Goal: Task Accomplishment & Management: Use online tool/utility

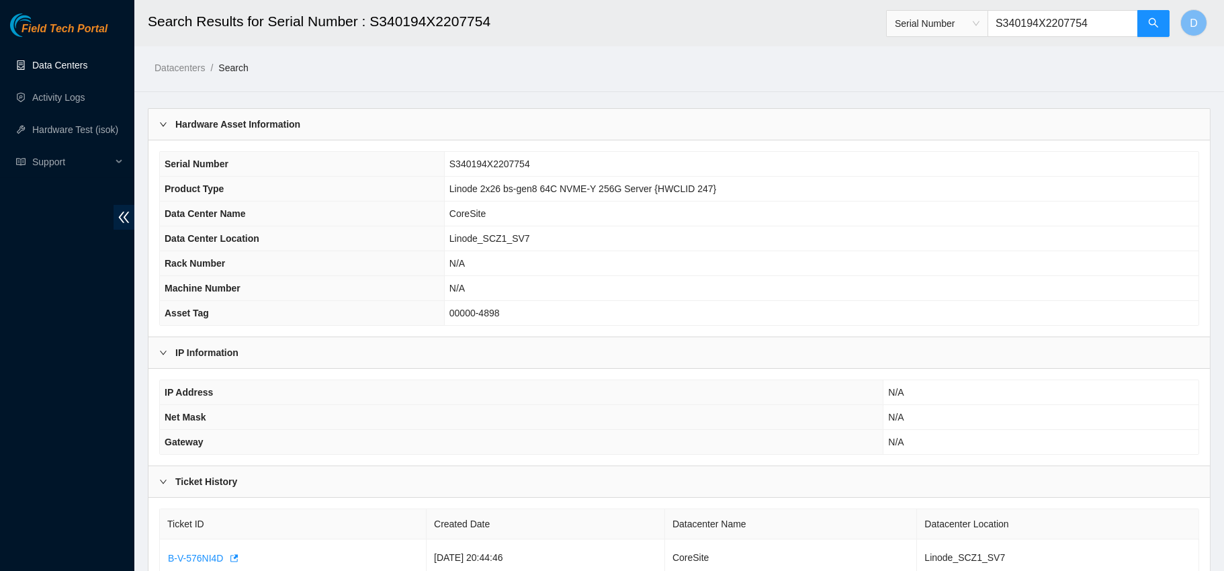
click at [34, 60] on link "Data Centers" at bounding box center [59, 65] width 55 height 11
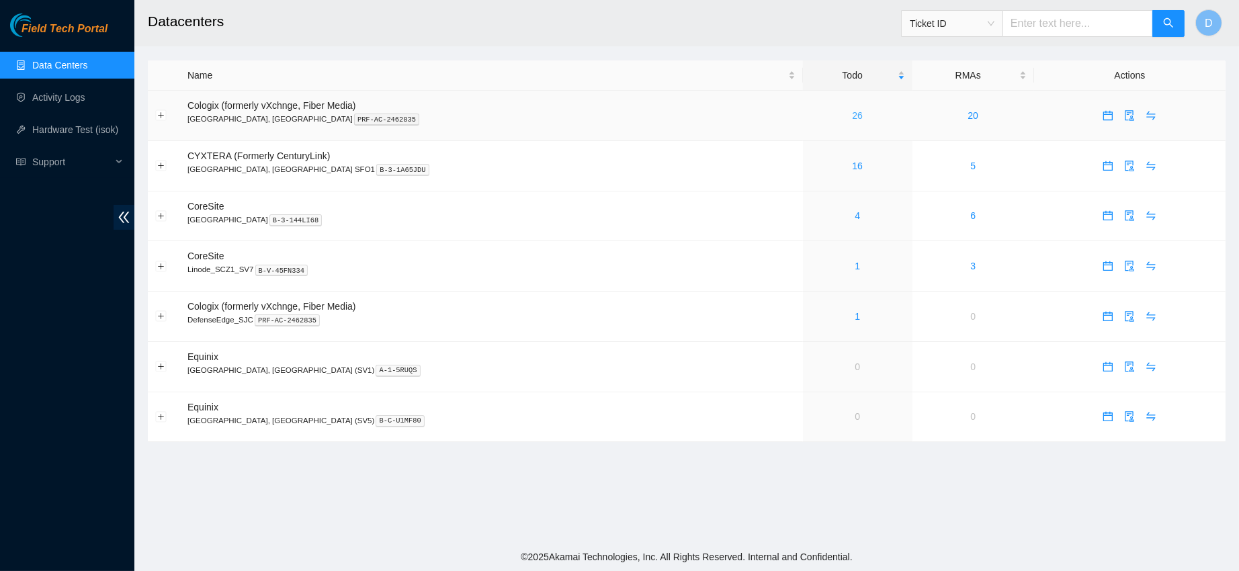
click at [852, 114] on link "26" at bounding box center [857, 115] width 11 height 11
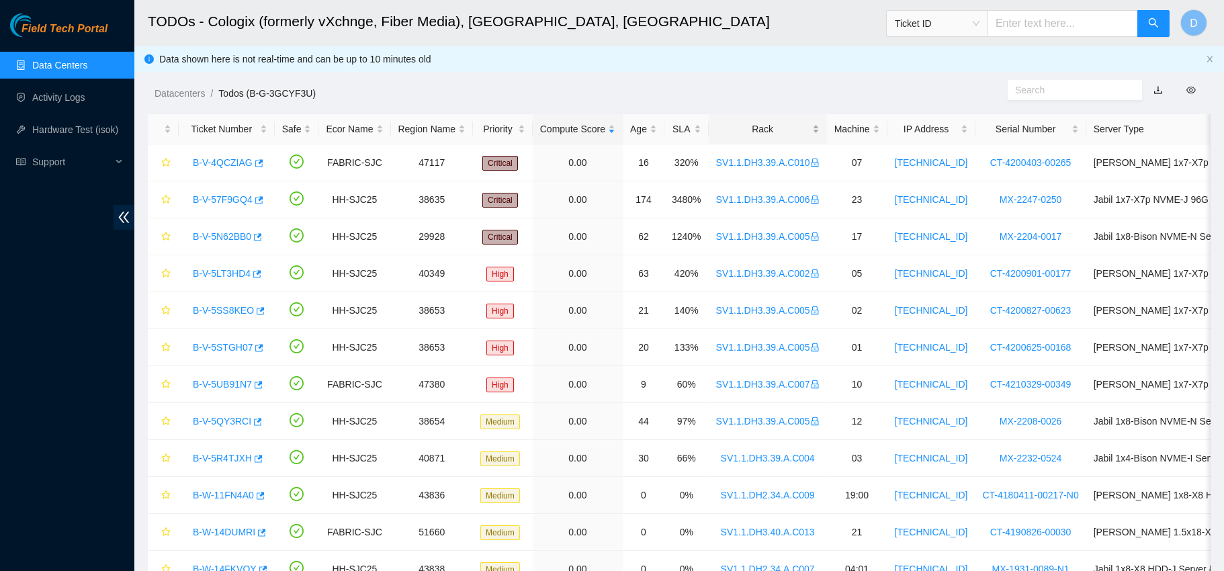
click at [740, 124] on div "Rack" at bounding box center [767, 129] width 103 height 15
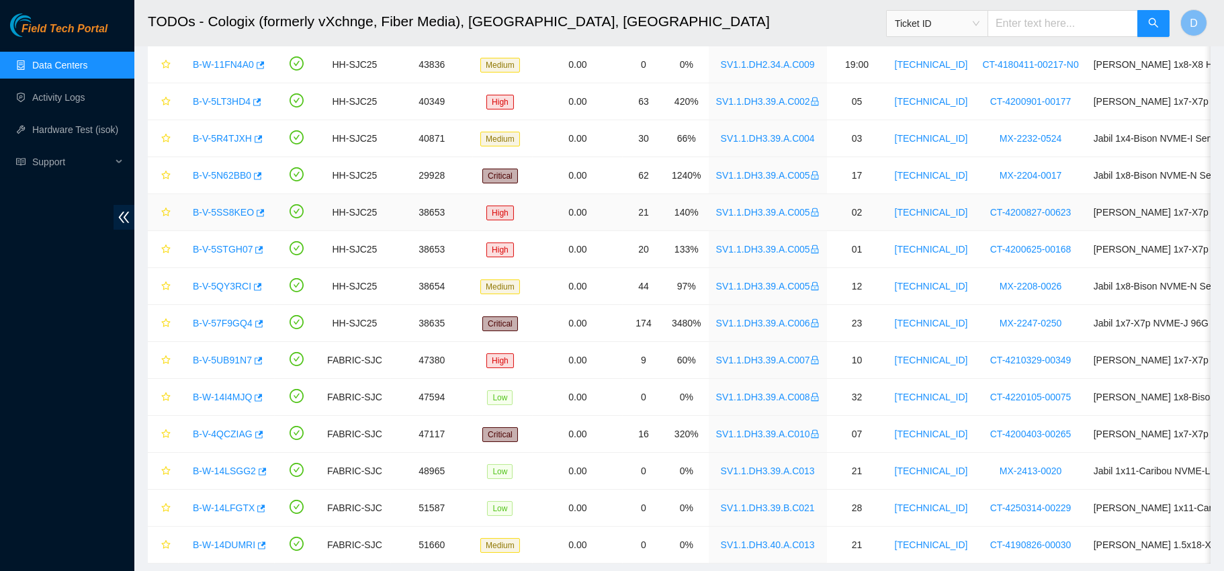
scroll to position [442, 0]
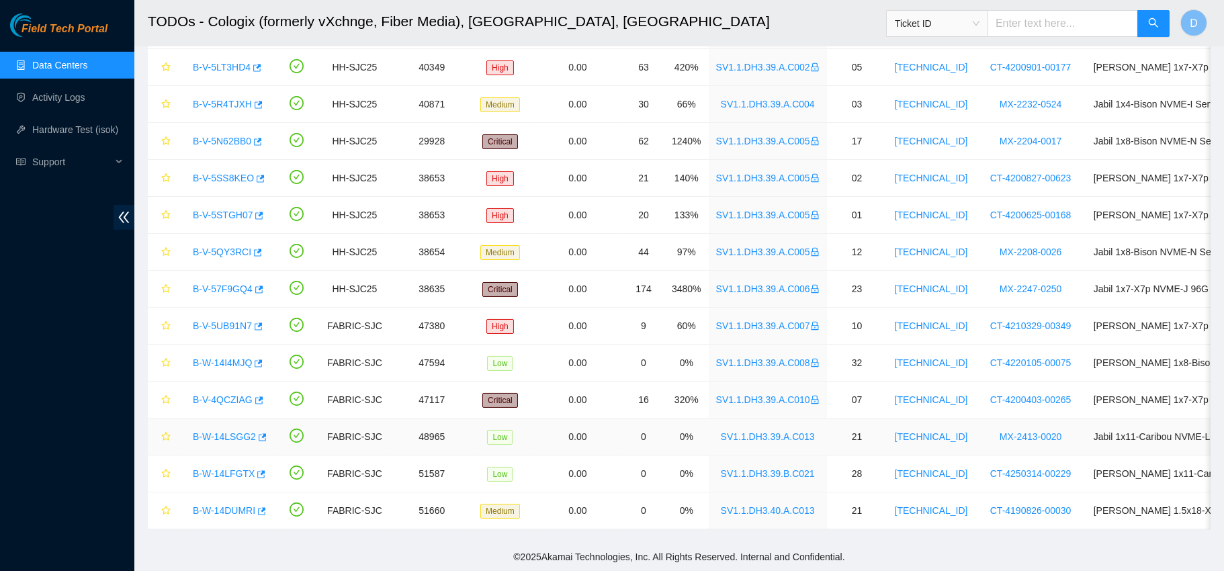
click at [228, 431] on link "B-W-14LSGG2" at bounding box center [224, 436] width 63 height 11
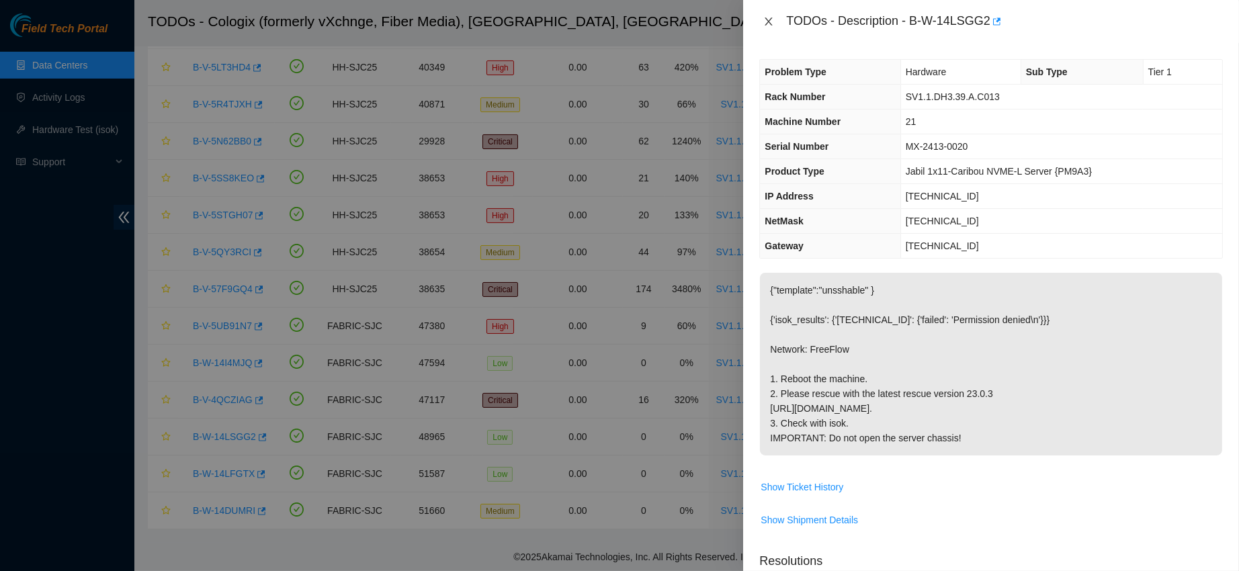
click at [771, 19] on icon "close" at bounding box center [768, 21] width 11 height 11
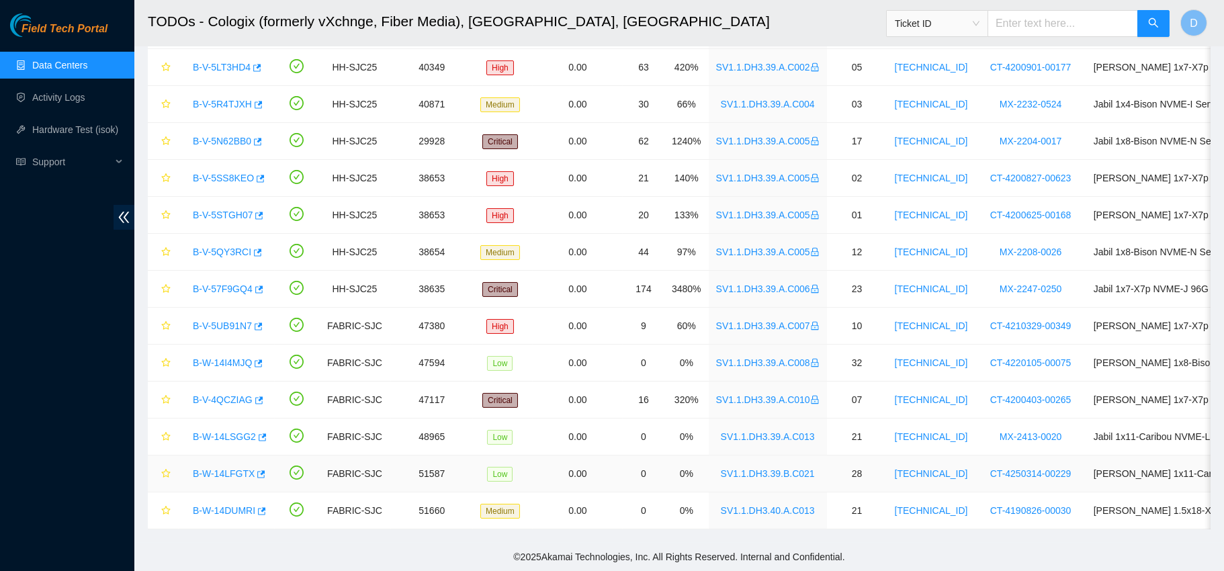
click at [220, 468] on link "B-W-14LFGTX" at bounding box center [224, 473] width 62 height 11
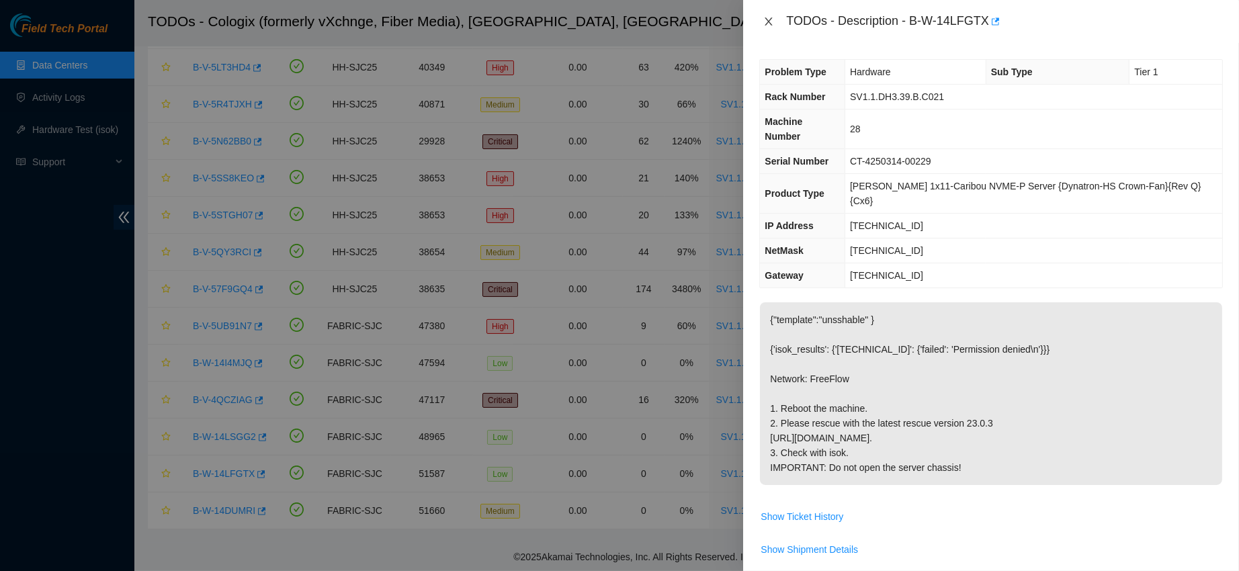
click at [763, 22] on icon "close" at bounding box center [768, 21] width 11 height 11
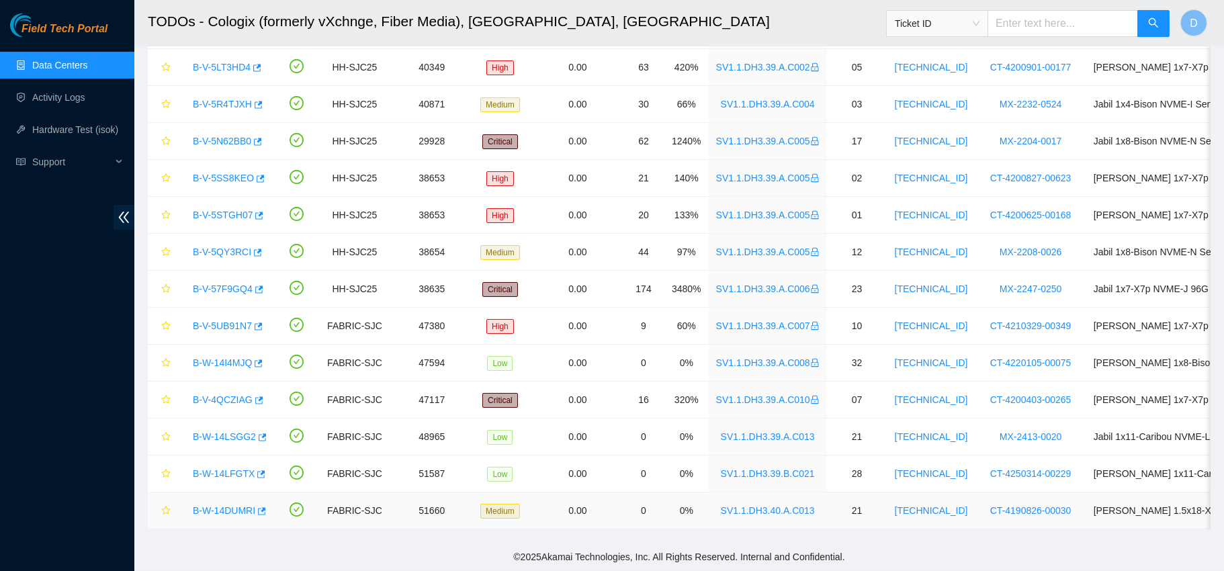
click at [224, 505] on link "B-W-14DUMRI" at bounding box center [224, 510] width 62 height 11
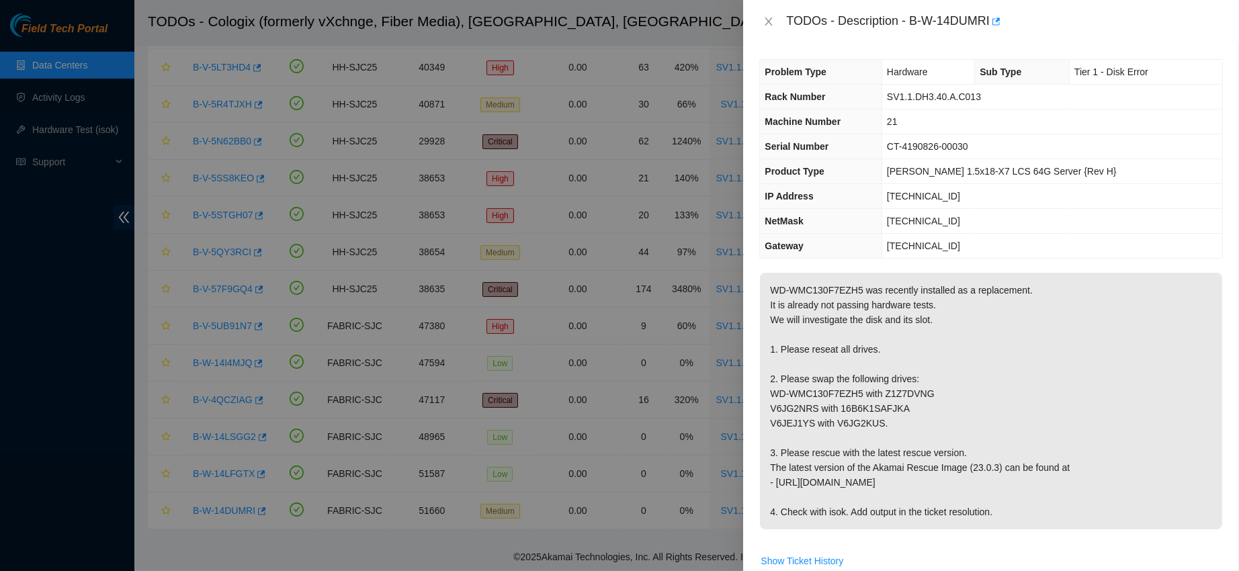
click at [773, 12] on div "TODOs - Description - B-W-14DUMRI" at bounding box center [990, 21] width 463 height 21
click at [771, 19] on icon "close" at bounding box center [768, 21] width 7 height 8
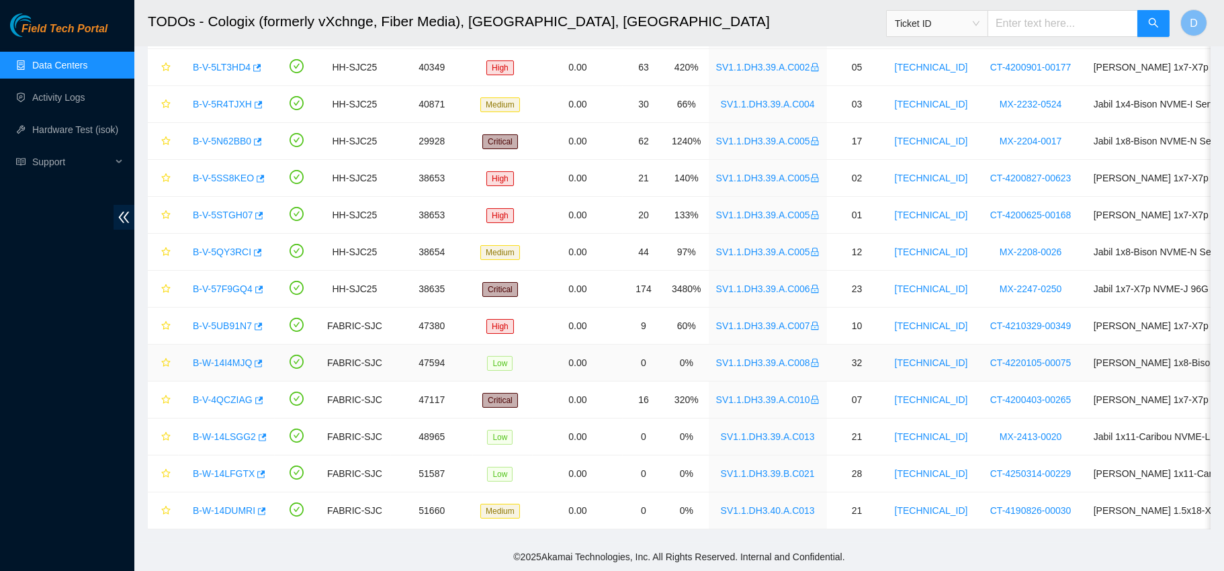
click at [226, 357] on link "B-W-14I4MJQ" at bounding box center [222, 362] width 59 height 11
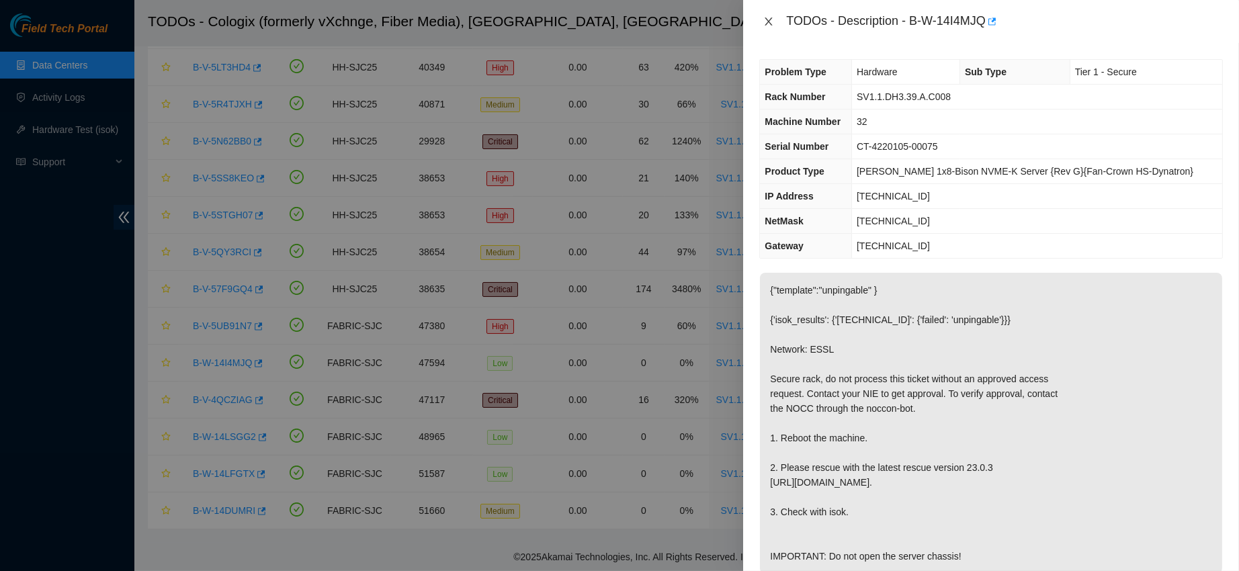
click at [769, 24] on icon "close" at bounding box center [768, 21] width 11 height 11
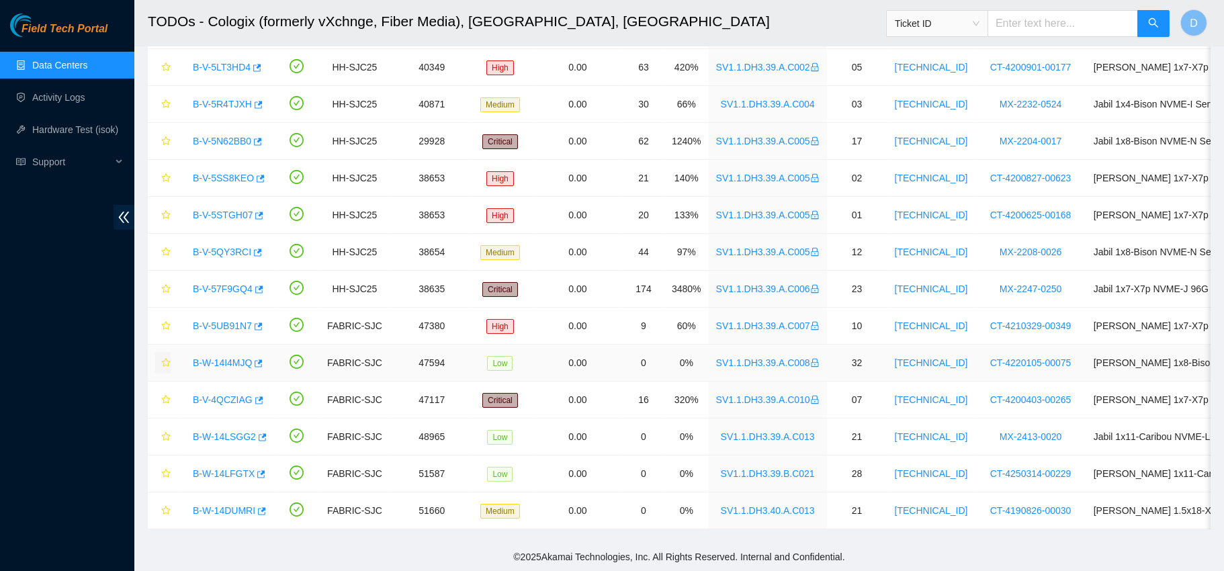
click at [167, 358] on icon "star" at bounding box center [165, 362] width 9 height 9
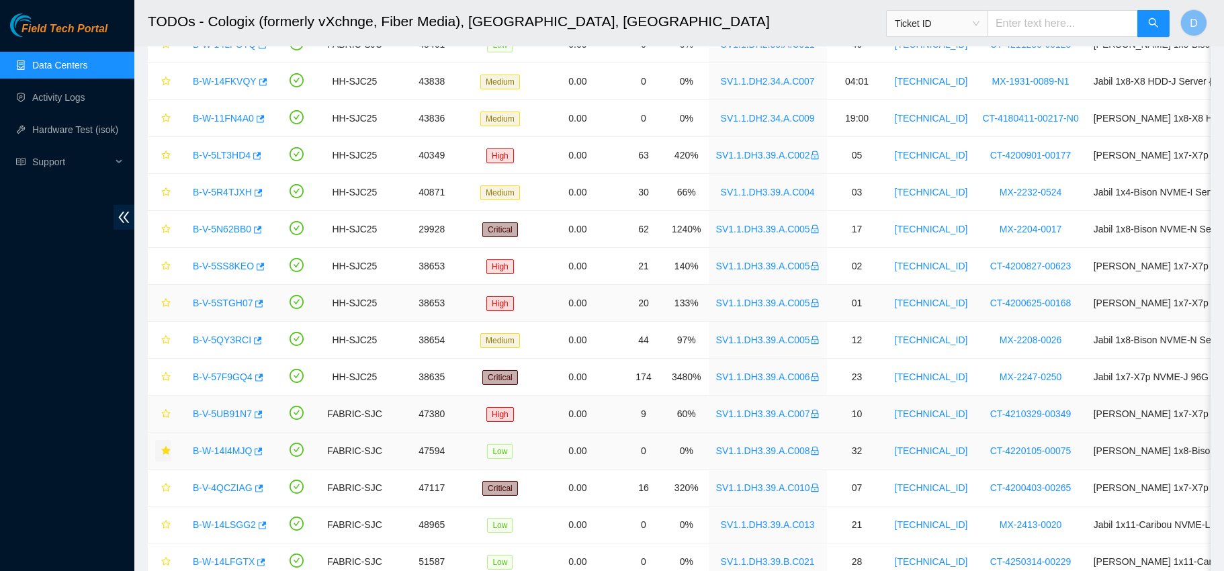
scroll to position [339, 0]
click at [209, 191] on link "B-V-5R4TJXH" at bounding box center [222, 192] width 59 height 11
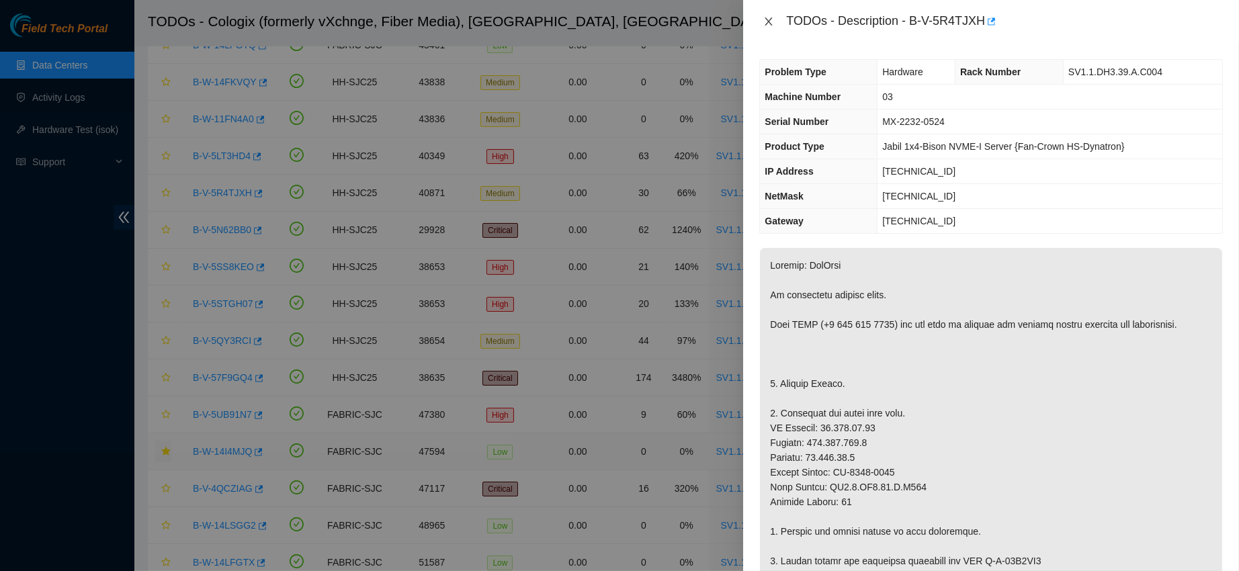
click at [764, 21] on icon "close" at bounding box center [768, 21] width 11 height 11
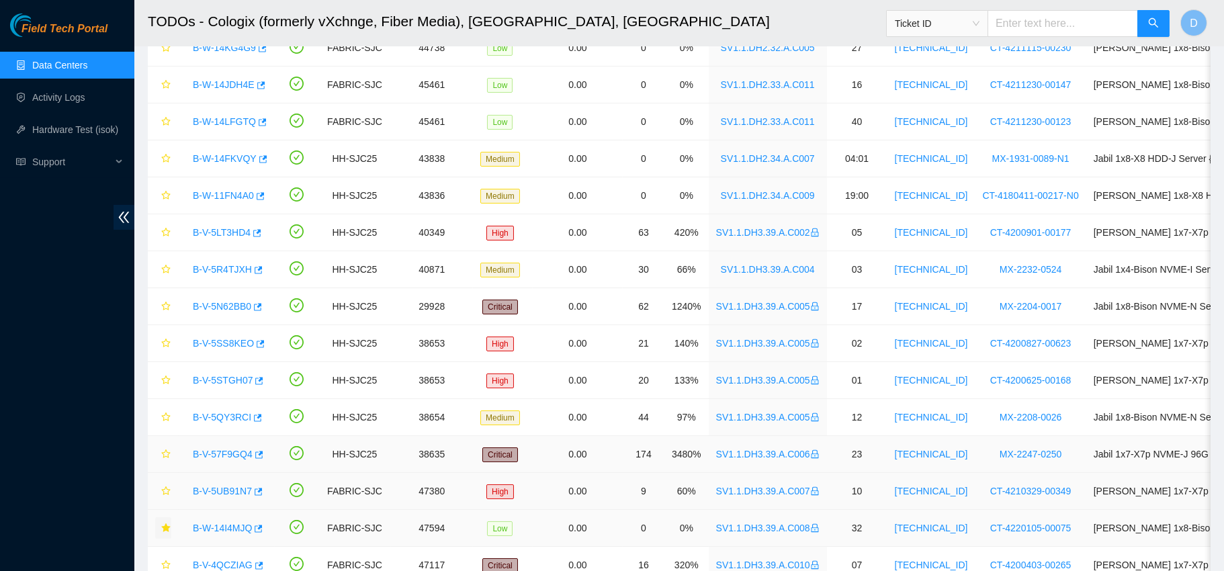
scroll to position [254, 0]
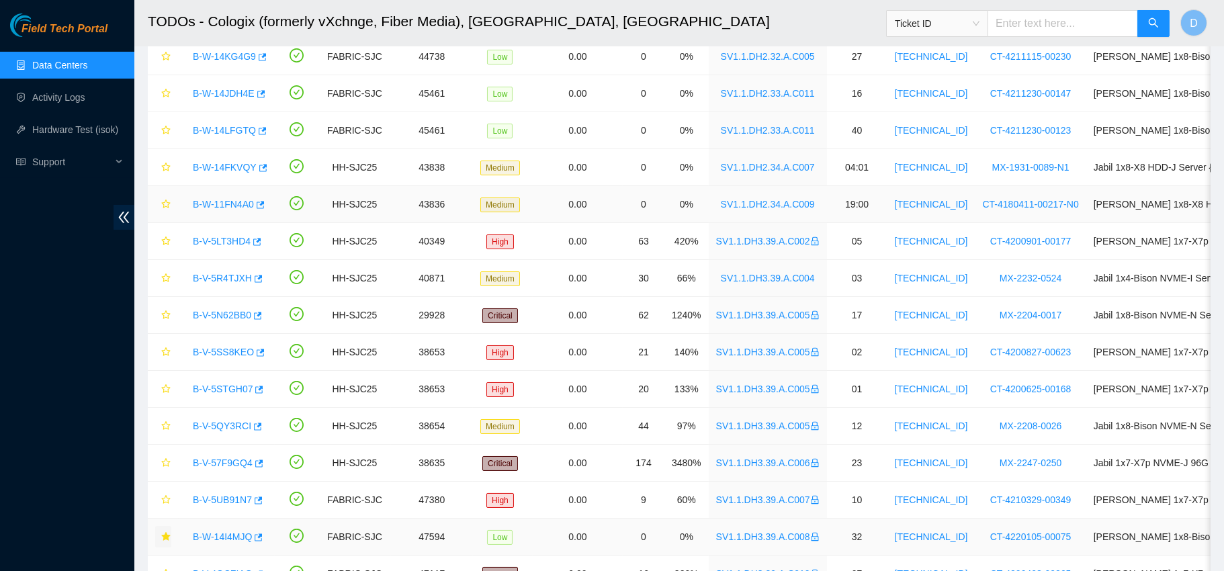
click at [216, 203] on link "B-W-11FN4A0" at bounding box center [223, 204] width 61 height 11
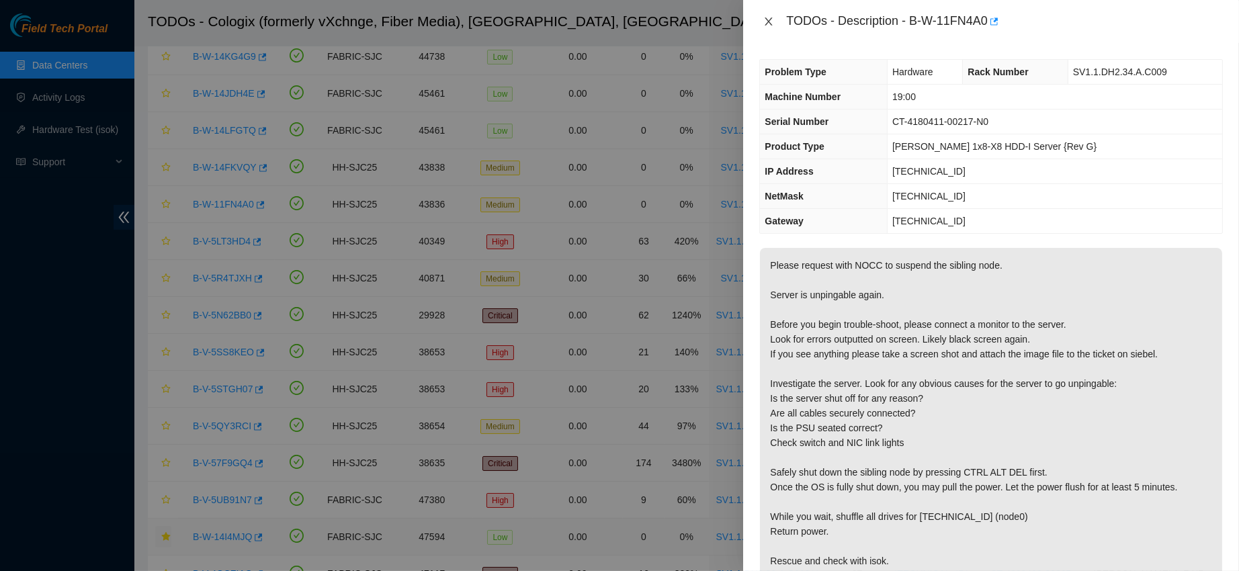
click at [764, 23] on icon "close" at bounding box center [768, 21] width 11 height 11
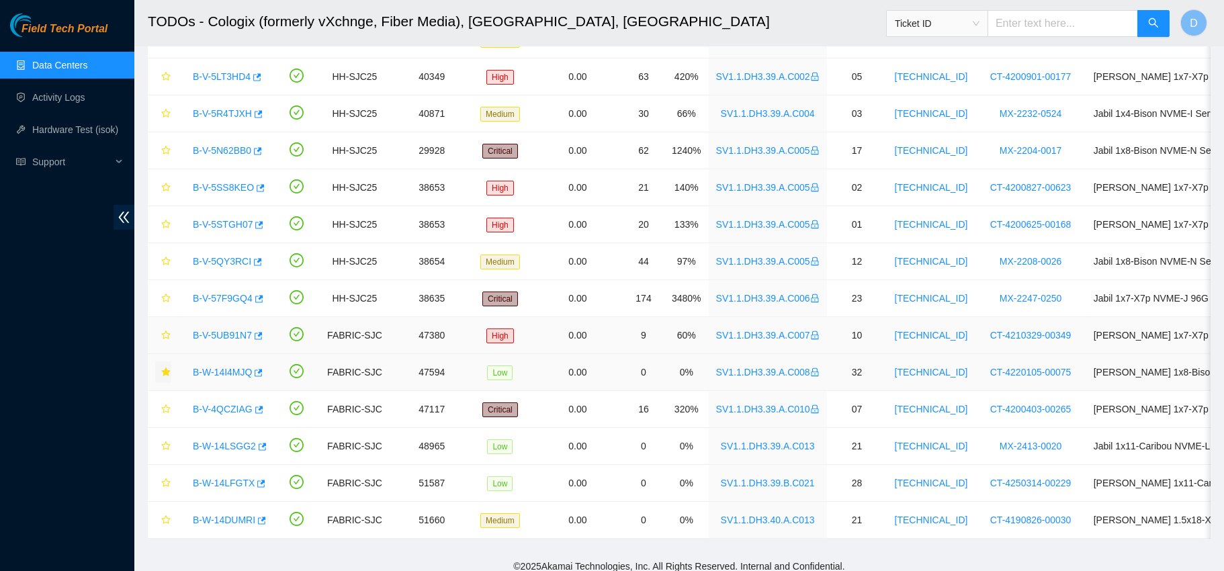
scroll to position [442, 0]
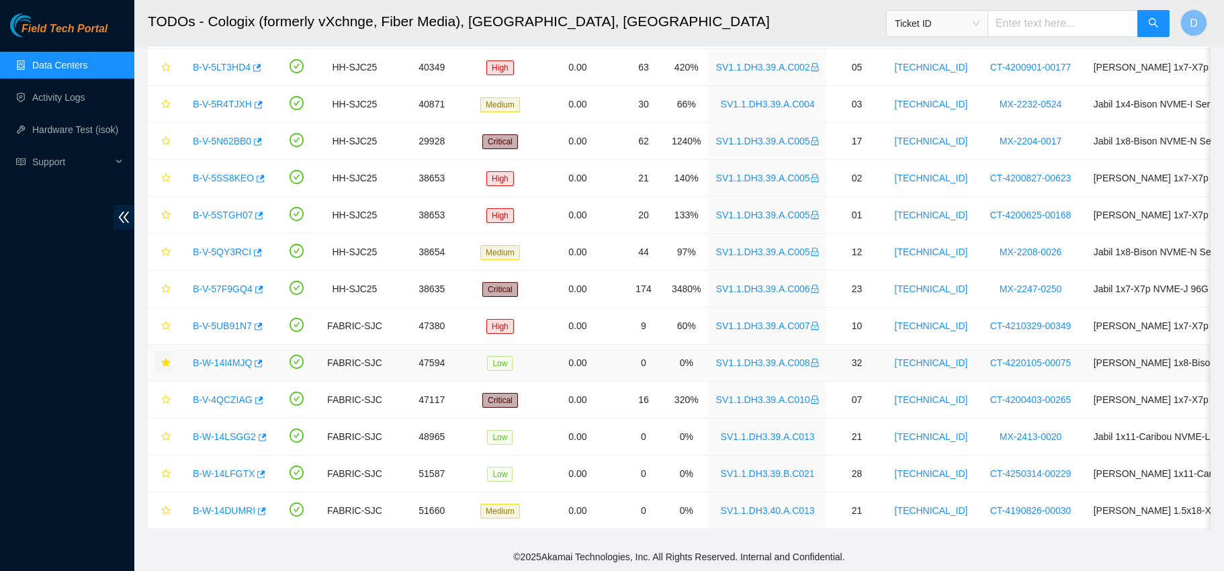
click at [237, 357] on link "B-W-14I4MJQ" at bounding box center [222, 362] width 59 height 11
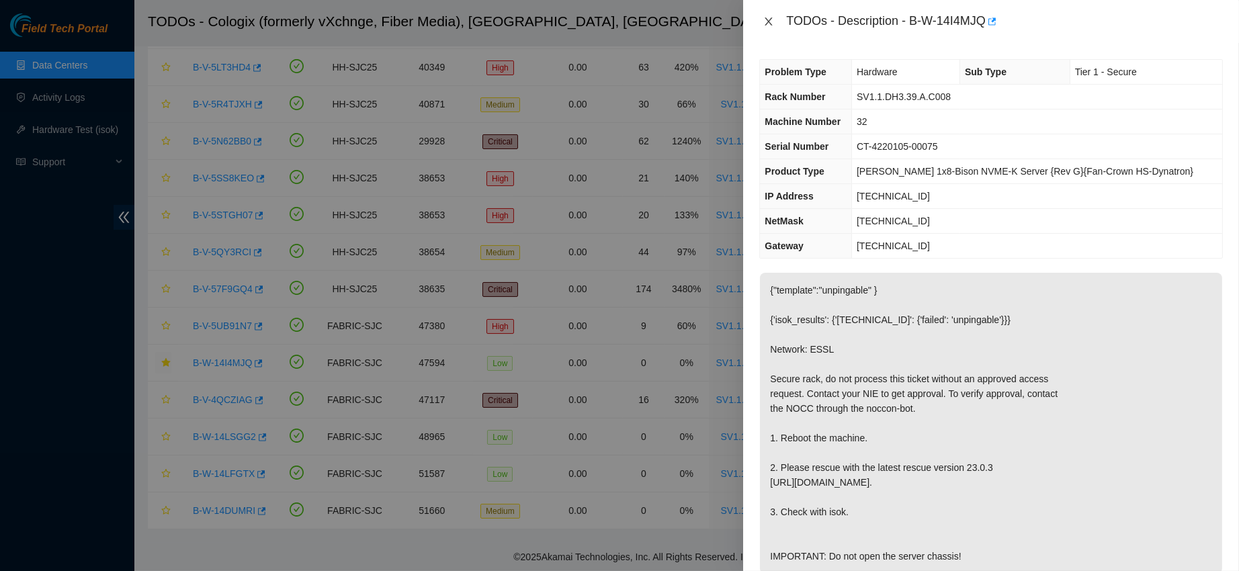
click at [769, 18] on icon "close" at bounding box center [768, 21] width 11 height 11
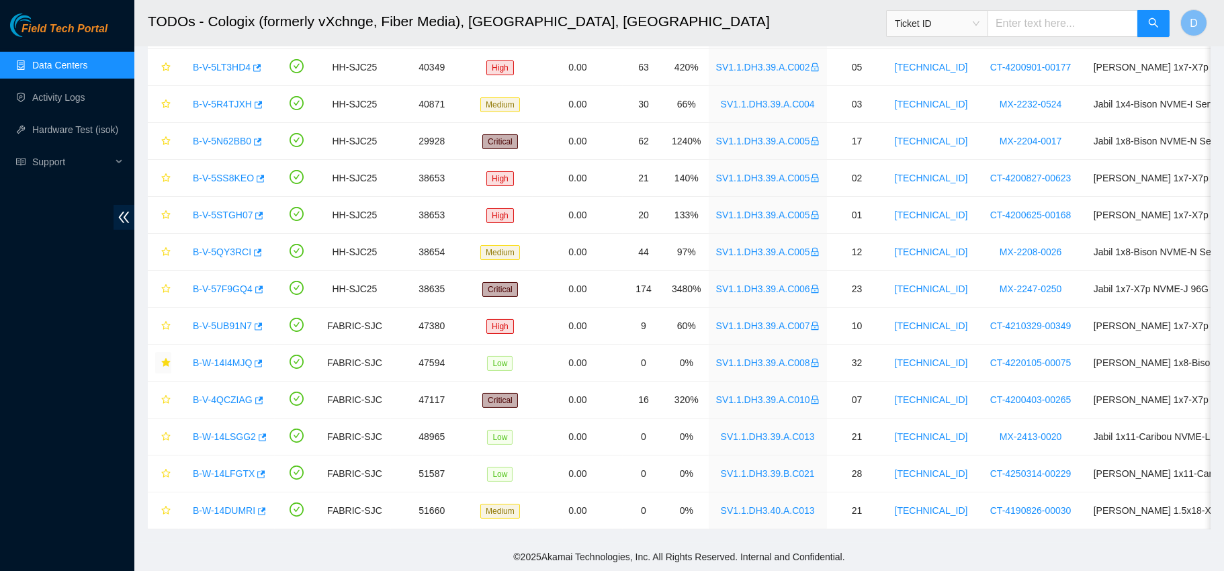
click at [87, 60] on link "Data Centers" at bounding box center [59, 65] width 55 height 11
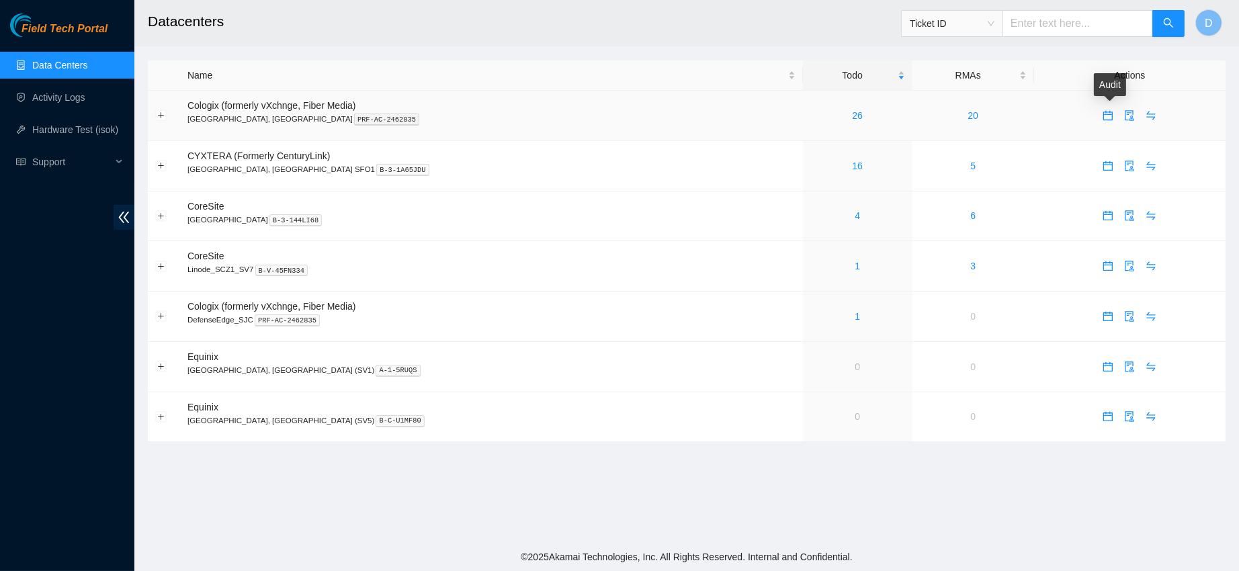
click at [1102, 118] on icon "calendar" at bounding box center [1107, 115] width 11 height 11
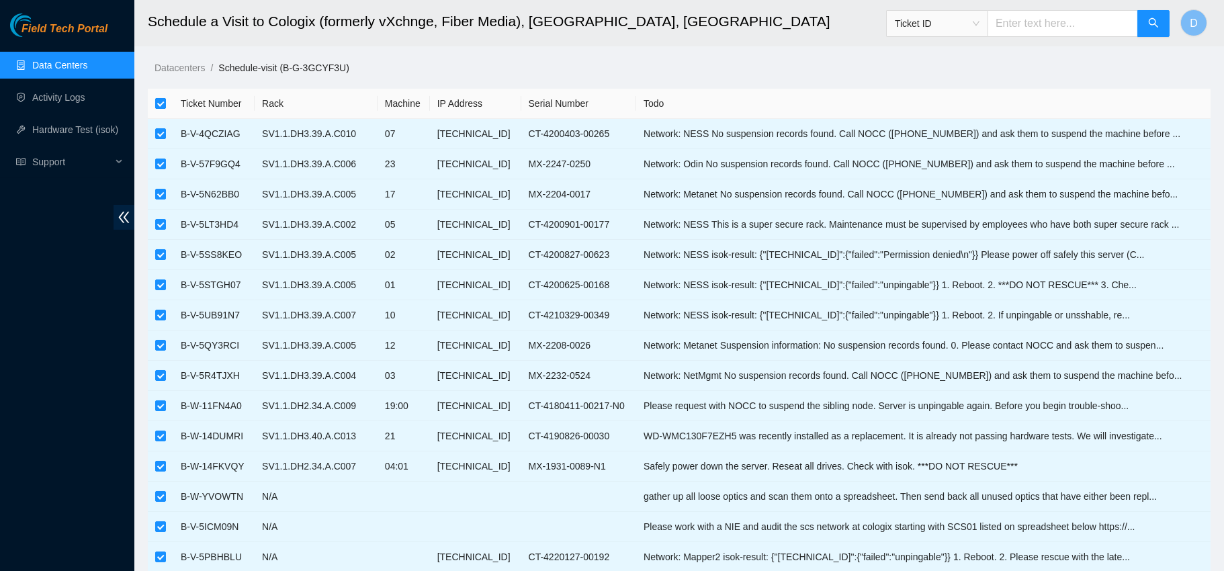
click at [158, 102] on input "checkbox" at bounding box center [160, 103] width 11 height 11
checkbox input "false"
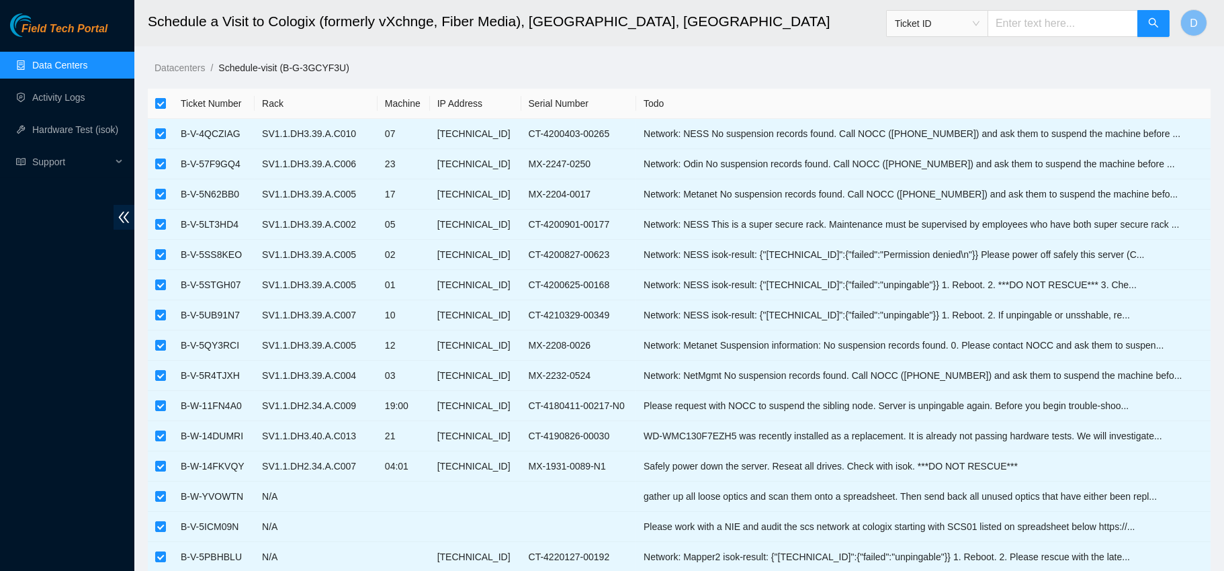
checkbox input "false"
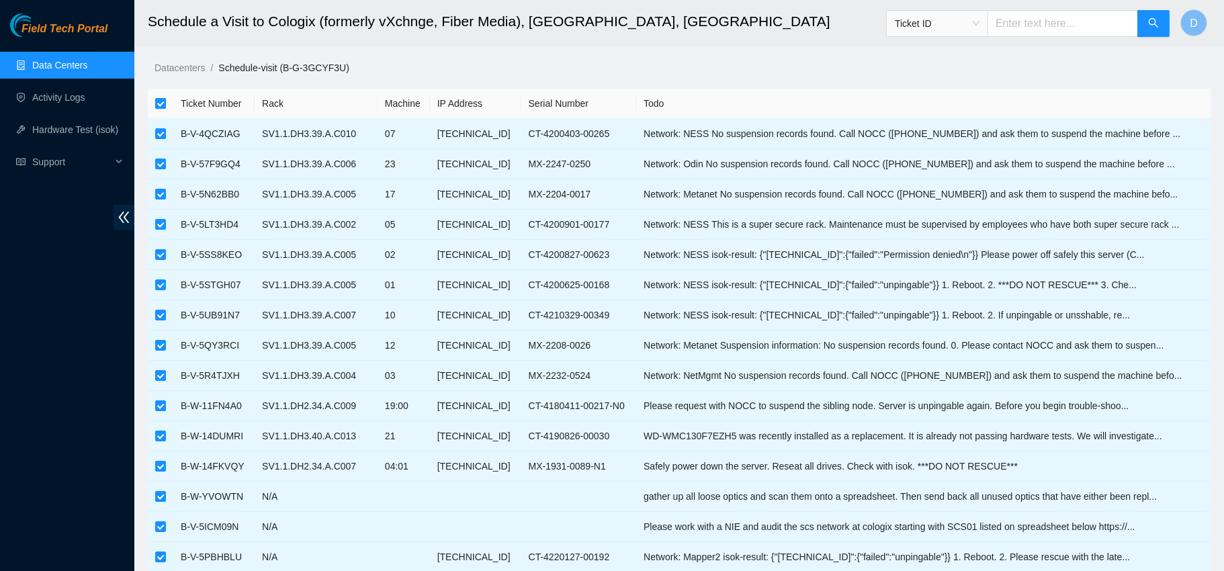
checkbox input "false"
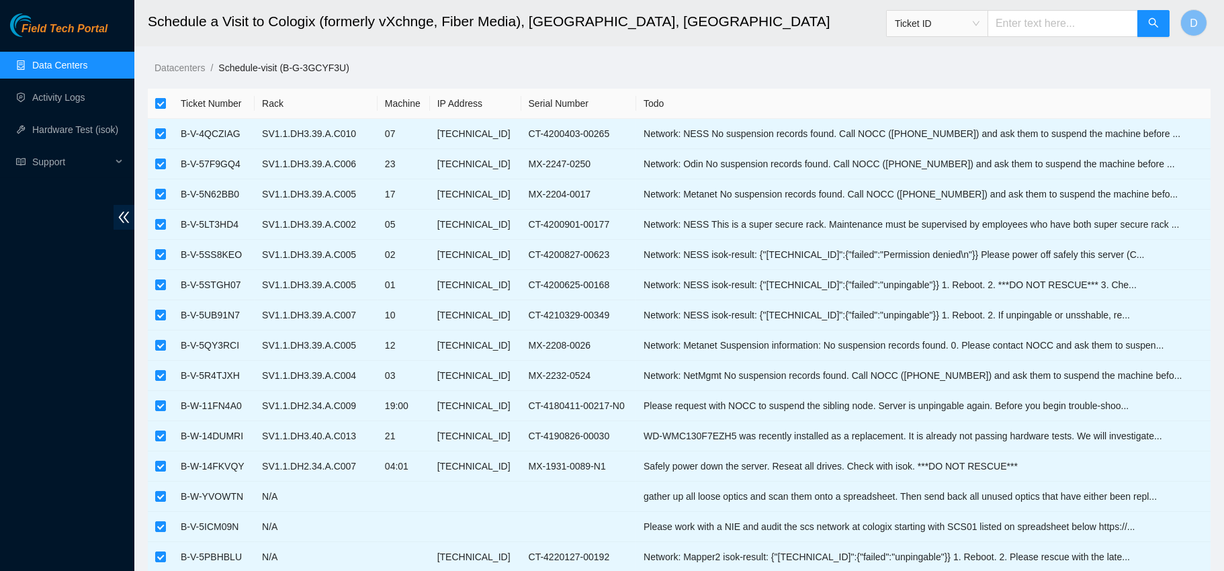
checkbox input "false"
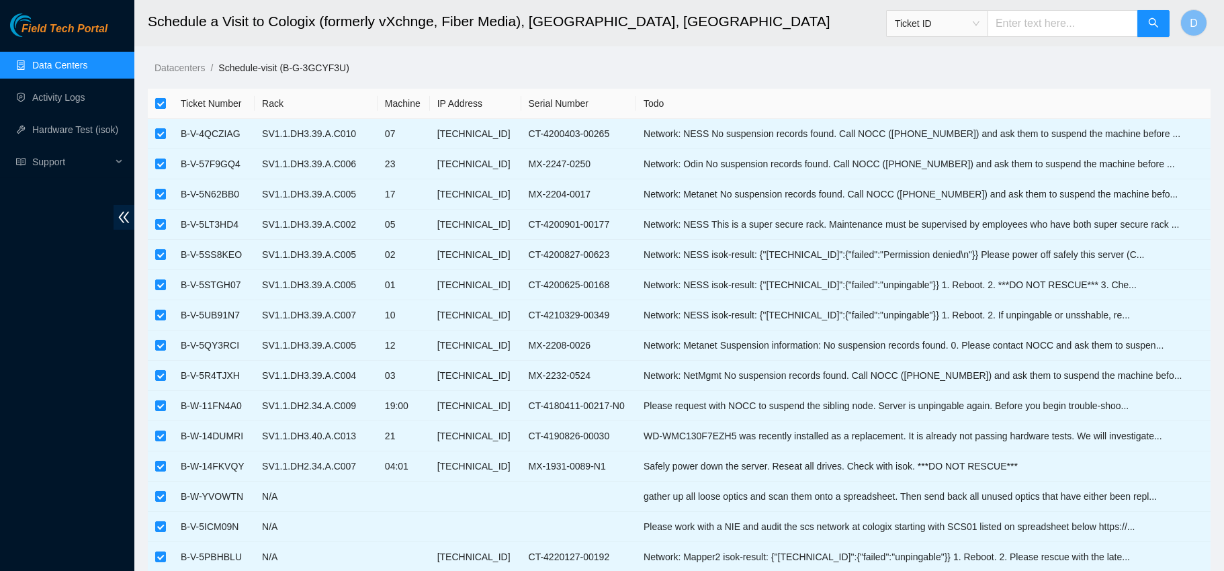
checkbox input "false"
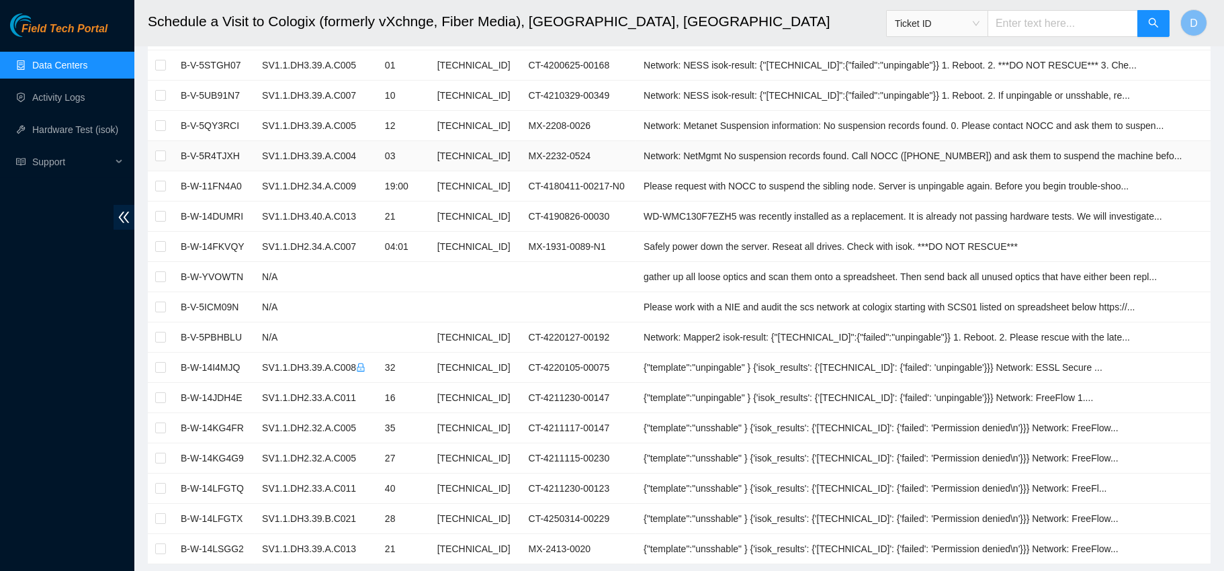
scroll to position [222, 0]
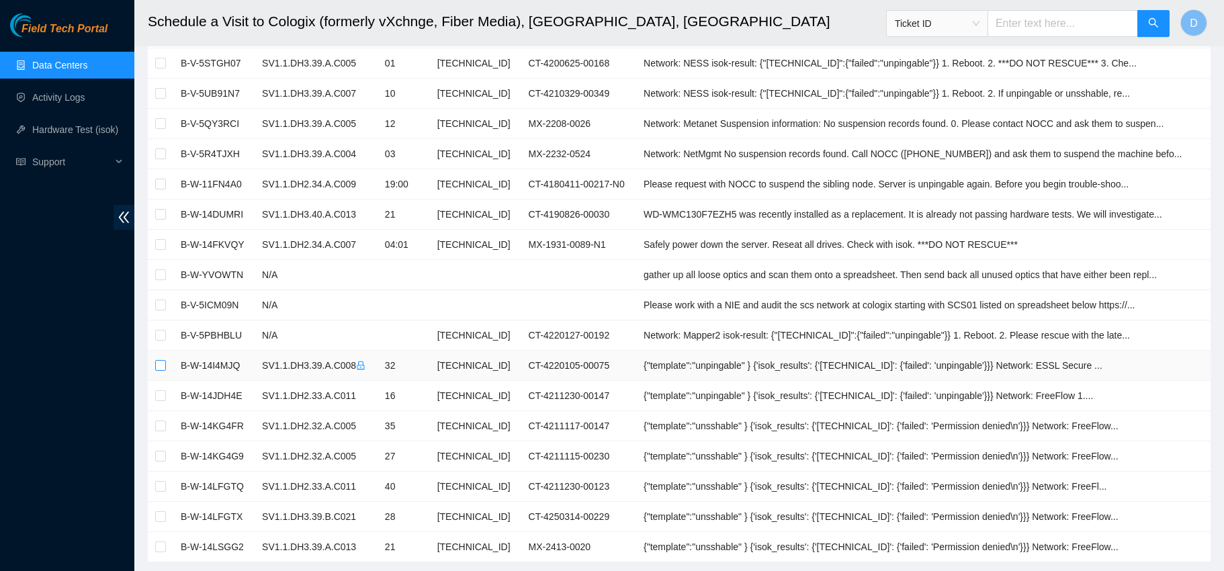
click at [163, 360] on input "checkbox" at bounding box center [160, 365] width 11 height 11
checkbox input "true"
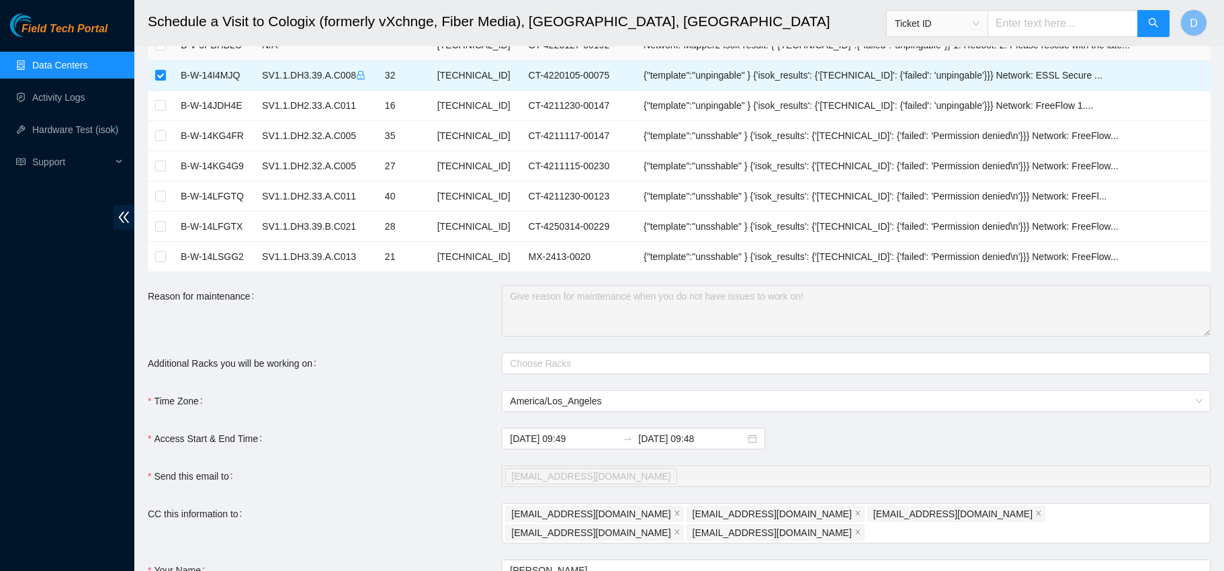
scroll to position [660, 0]
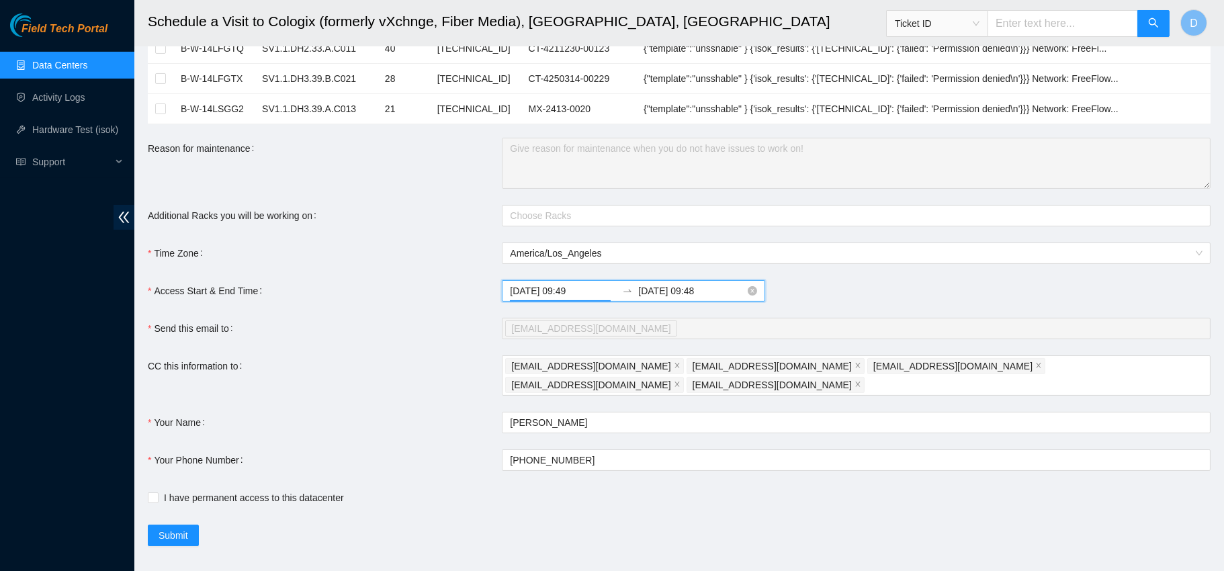
click at [561, 290] on input "[DATE] 09:49" at bounding box center [563, 290] width 107 height 15
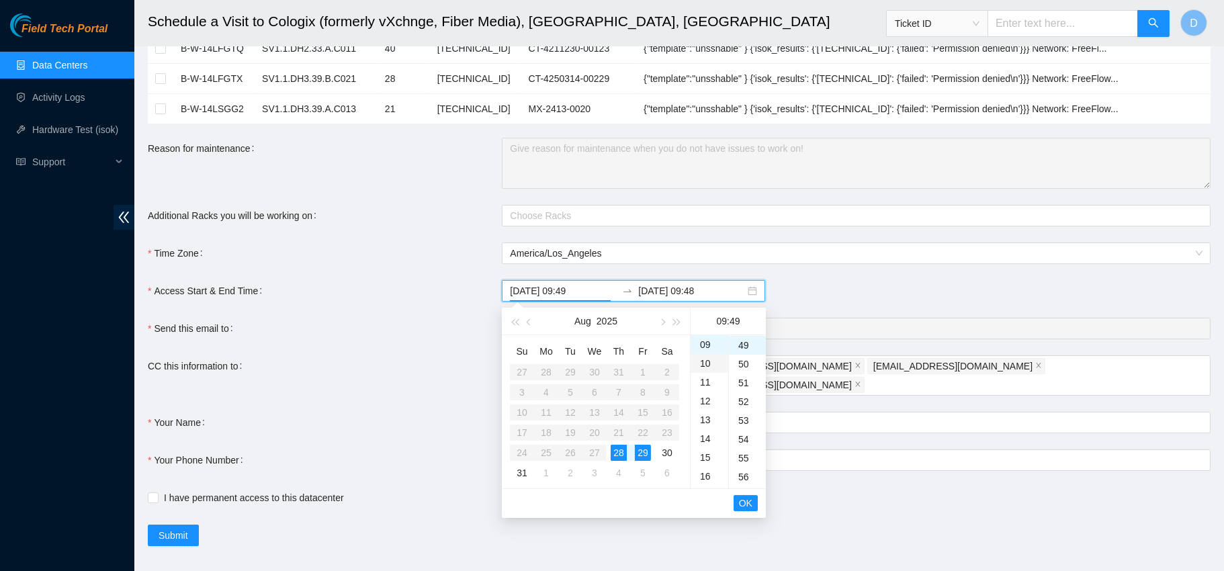
click at [708, 362] on div "10" at bounding box center [710, 363] width 38 height 19
click at [744, 348] on div "00" at bounding box center [747, 344] width 37 height 19
type input "[DATE] 10:00"
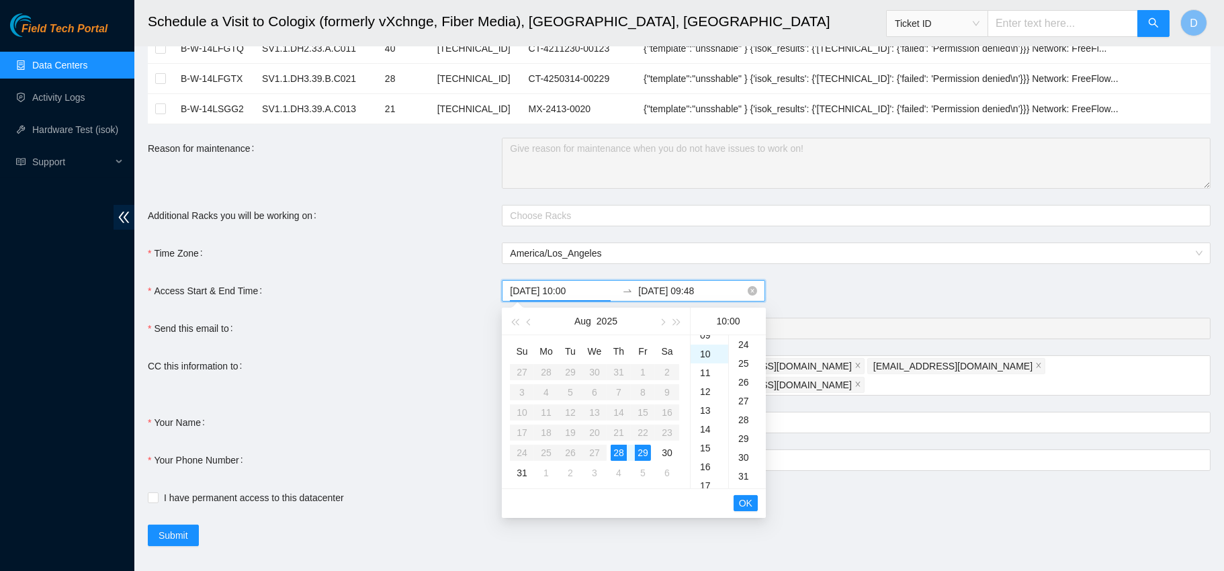
click at [681, 292] on input "[DATE] 09:48" at bounding box center [691, 290] width 107 height 15
click at [619, 447] on div "28" at bounding box center [619, 453] width 16 height 16
click at [703, 429] on div "14" at bounding box center [710, 425] width 38 height 19
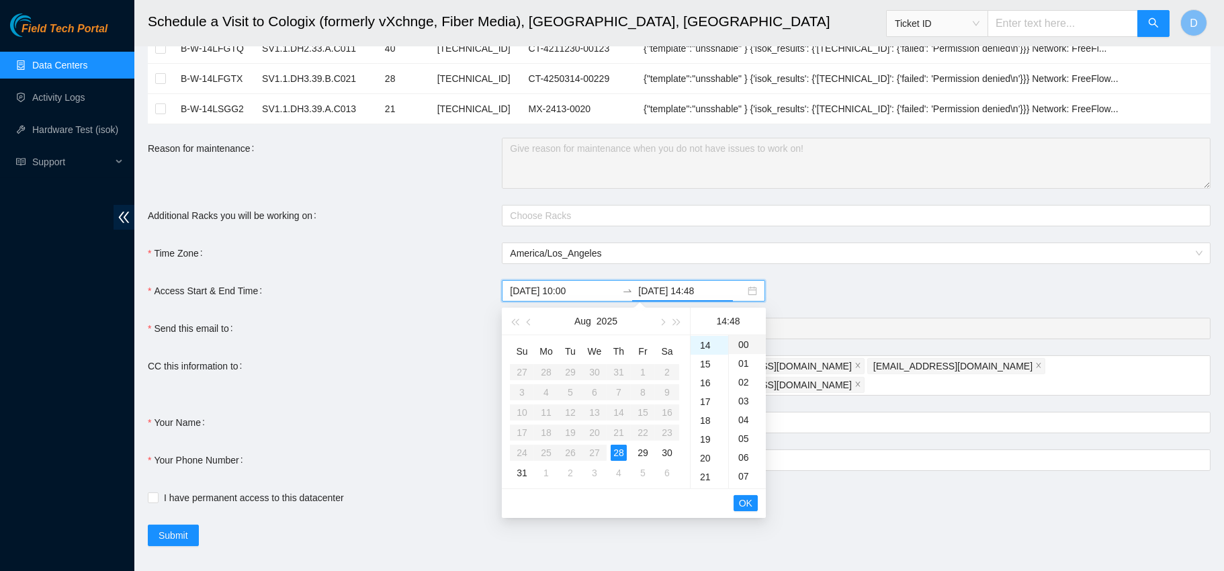
click at [742, 347] on div "00" at bounding box center [747, 344] width 37 height 19
type input "[DATE] 14:00"
click at [745, 502] on span "OK" at bounding box center [745, 503] width 13 height 15
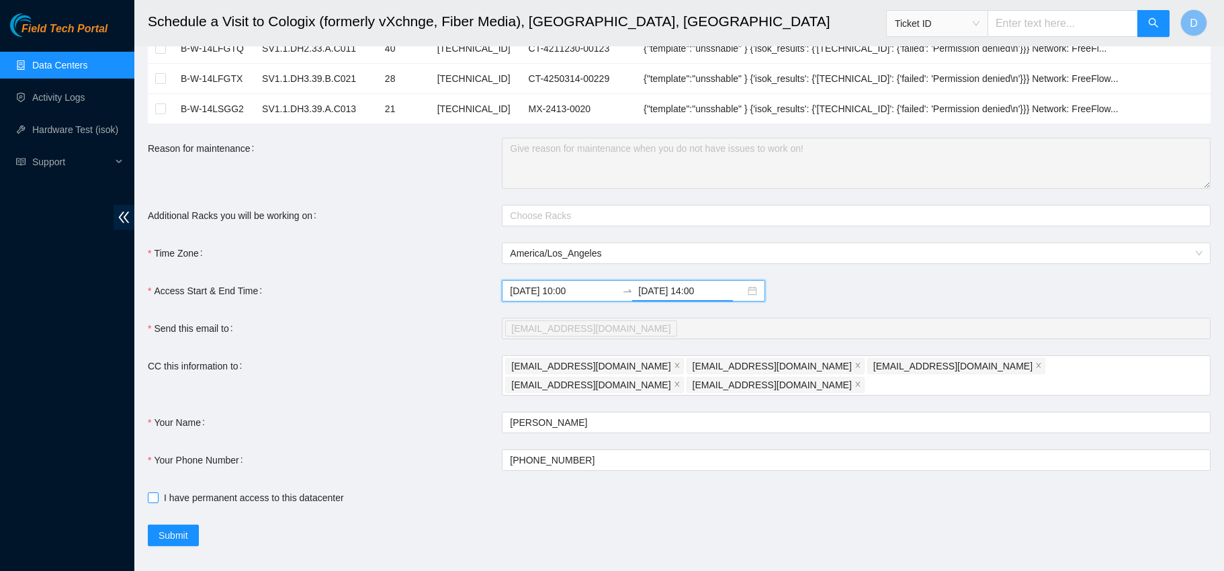
click at [151, 492] on input "I have permanent access to this datacenter" at bounding box center [152, 496] width 9 height 9
checkbox input "true"
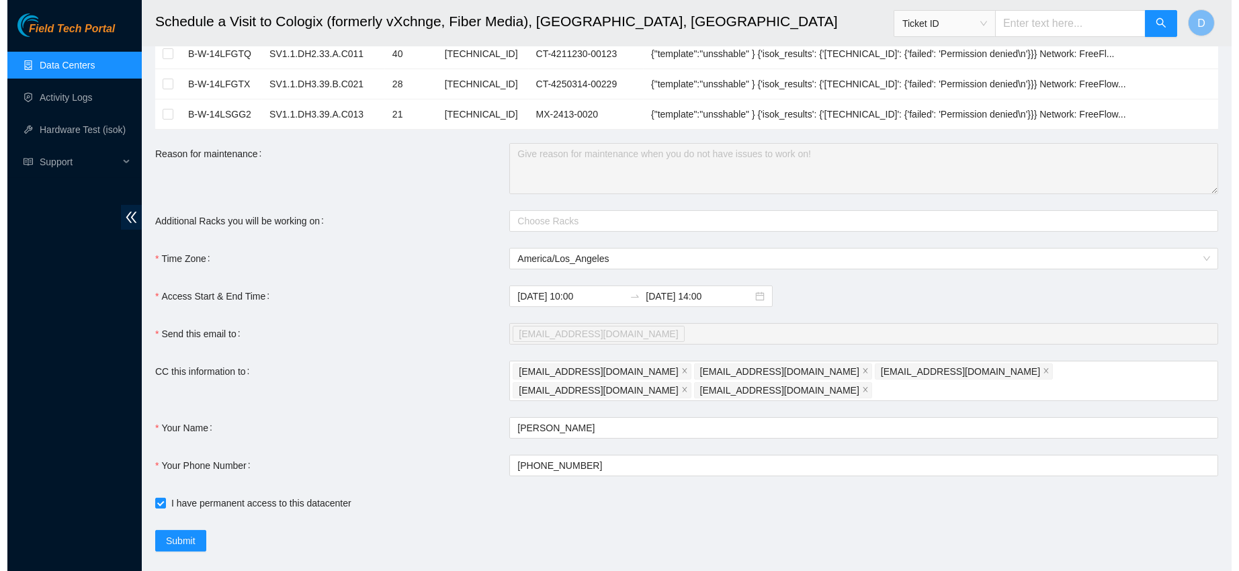
scroll to position [660, 0]
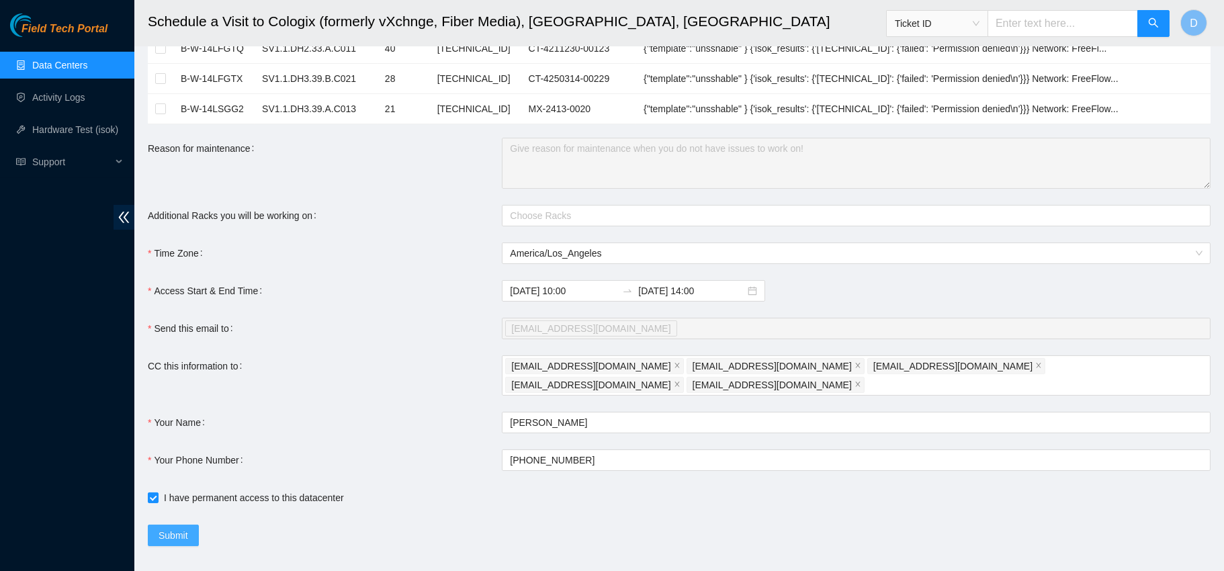
click at [167, 528] on span "Submit" at bounding box center [174, 535] width 30 height 15
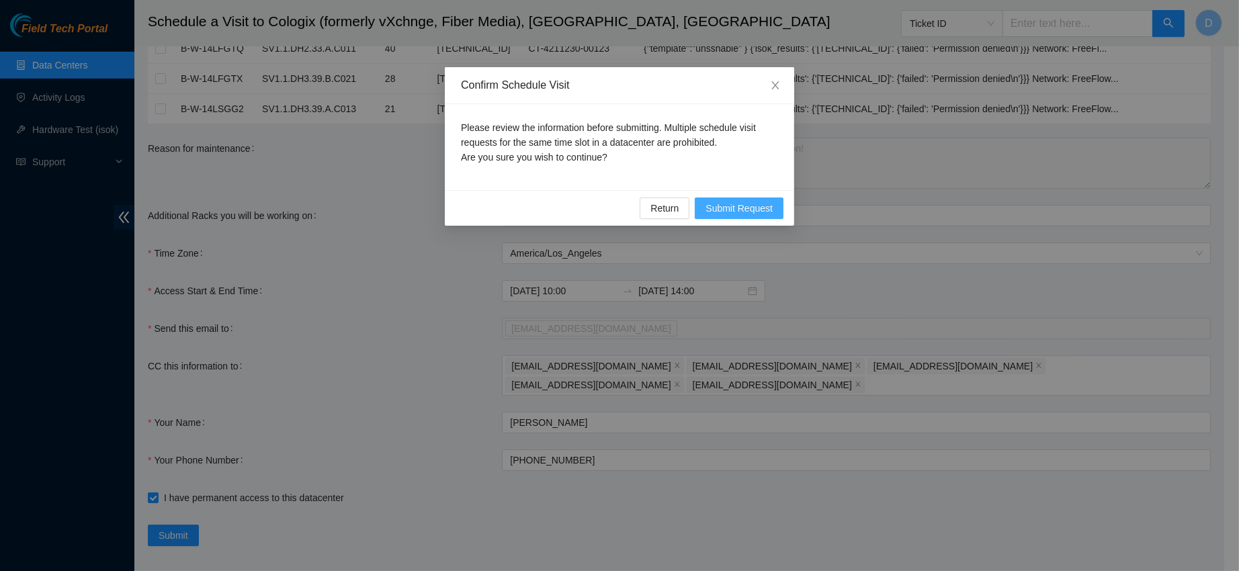
click at [734, 218] on button "Submit Request" at bounding box center [739, 207] width 89 height 21
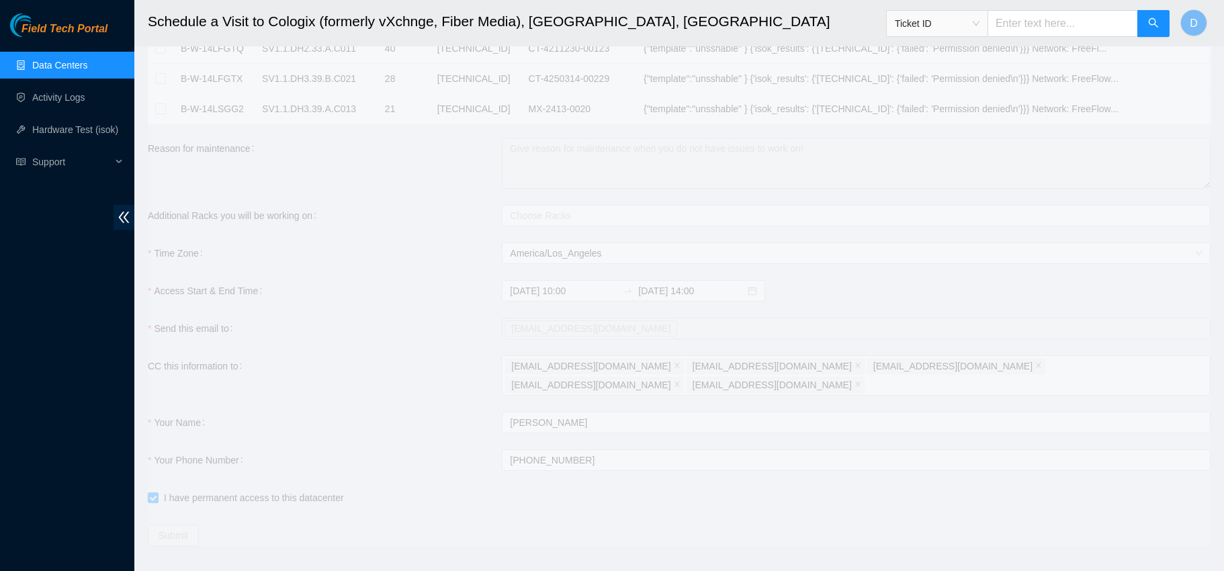
type input "[DATE] 09:50"
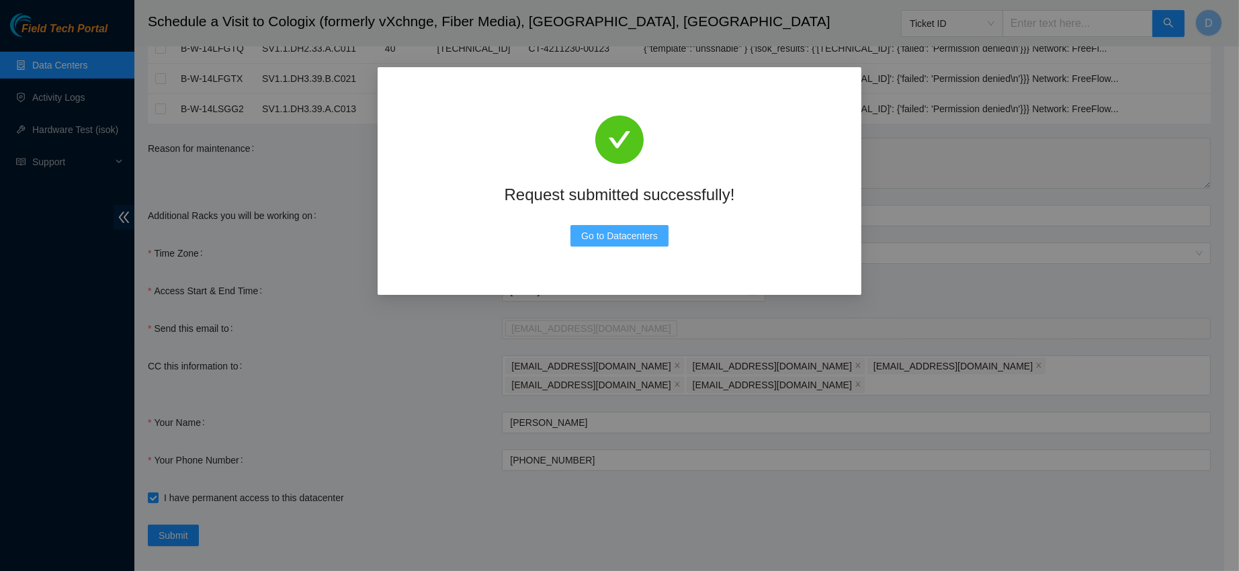
click at [609, 226] on button "Go to Datacenters" at bounding box center [619, 235] width 98 height 21
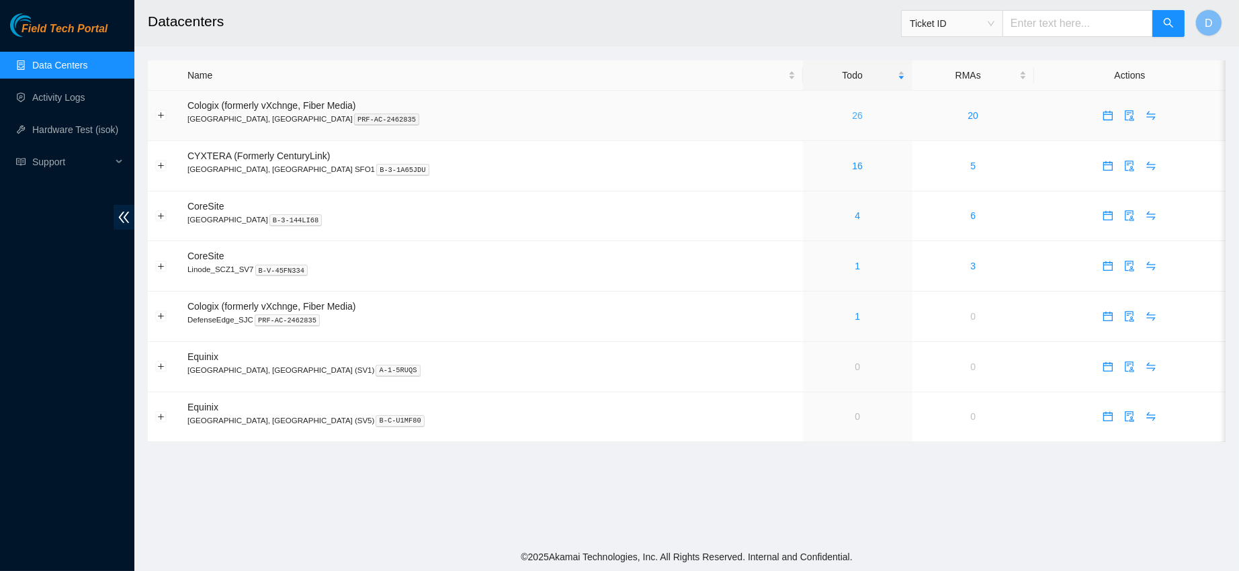
click at [852, 119] on link "26" at bounding box center [857, 115] width 11 height 11
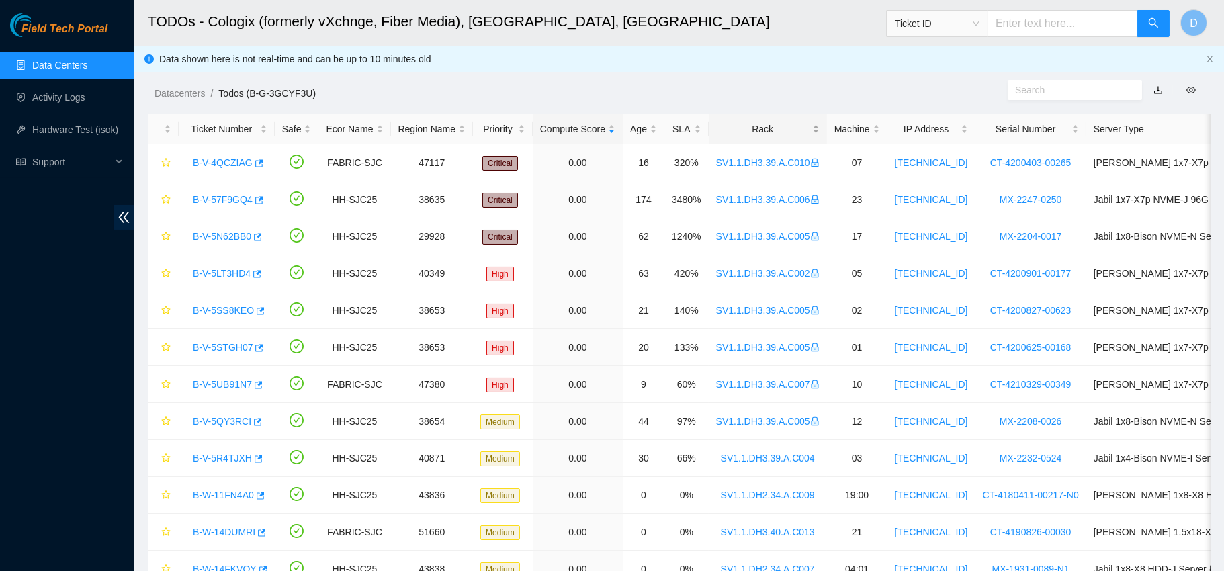
click at [774, 128] on div "Rack" at bounding box center [767, 129] width 103 height 15
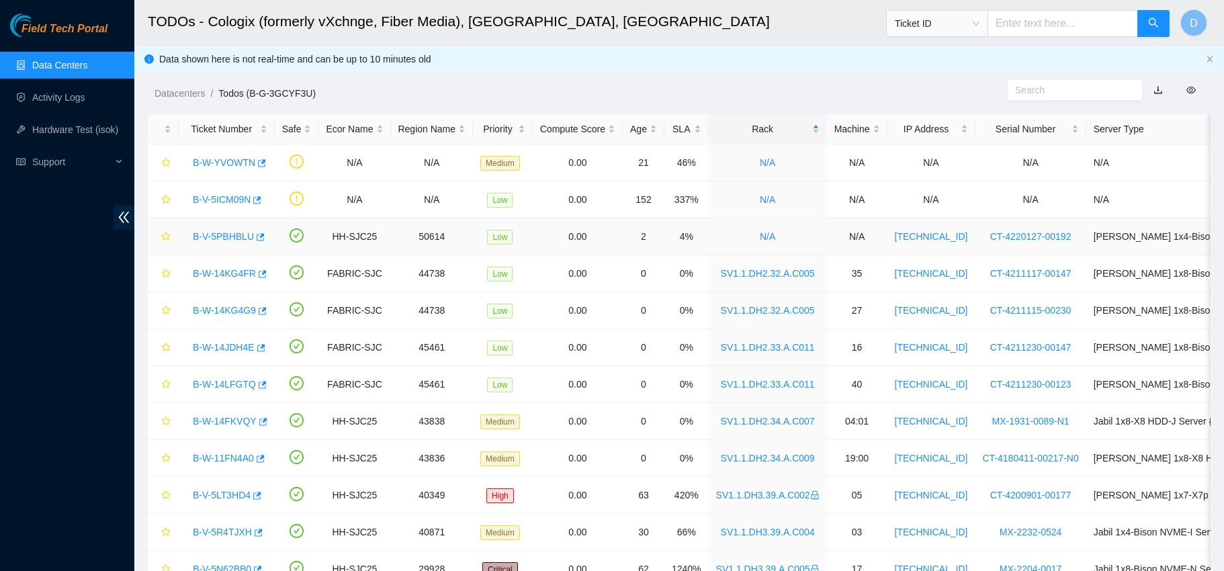
click at [224, 240] on link "B-V-5PBHBLU" at bounding box center [223, 236] width 61 height 11
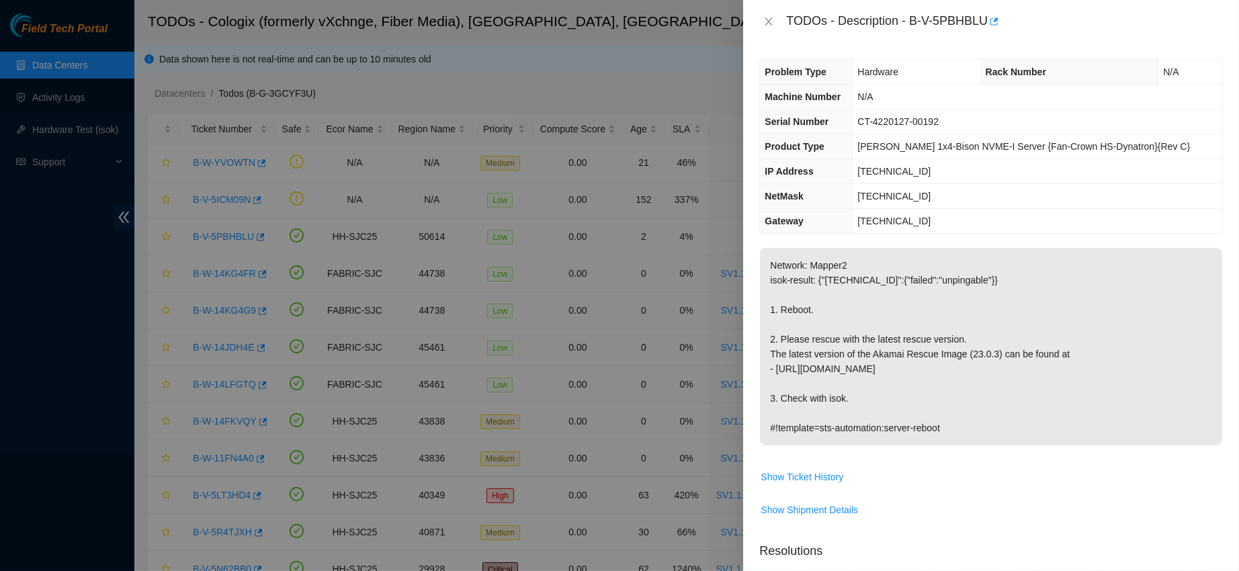
click at [904, 122] on span "CT-4220127-00192" at bounding box center [897, 121] width 81 height 11
copy span "CT-4220127-00192"
click at [775, 24] on button "Close" at bounding box center [768, 21] width 19 height 13
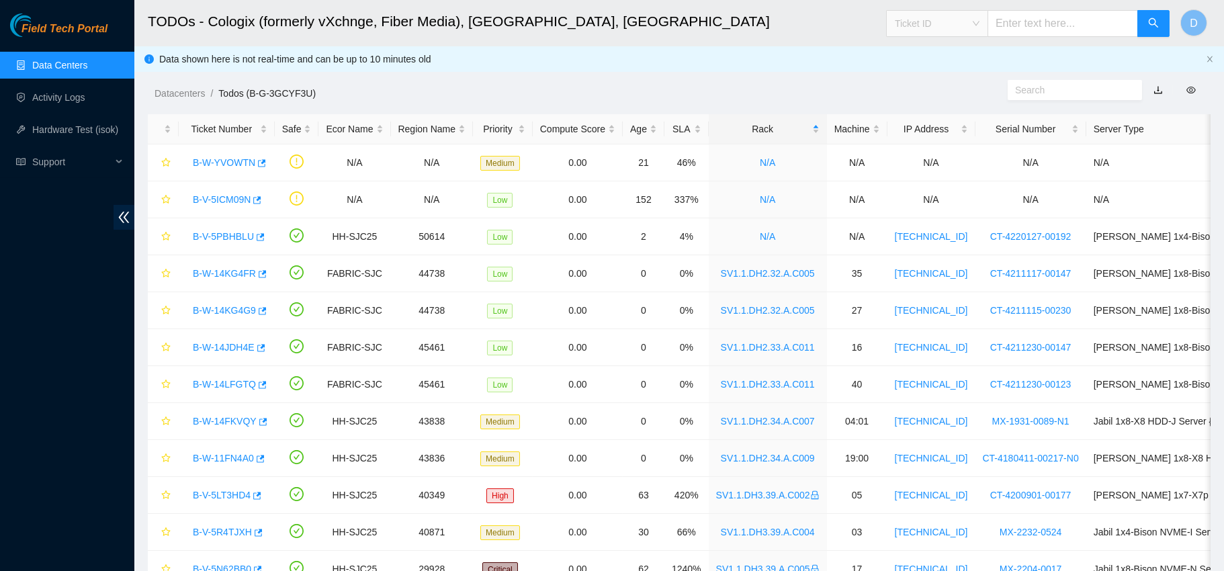
click at [942, 30] on span "Ticket ID" at bounding box center [937, 23] width 85 height 20
click at [930, 142] on div "Serial Number" at bounding box center [945, 135] width 85 height 15
click at [1043, 34] on input "text" at bounding box center [1062, 23] width 150 height 27
paste input "CT-4220127-00192"
type input "CT-4220127-00192"
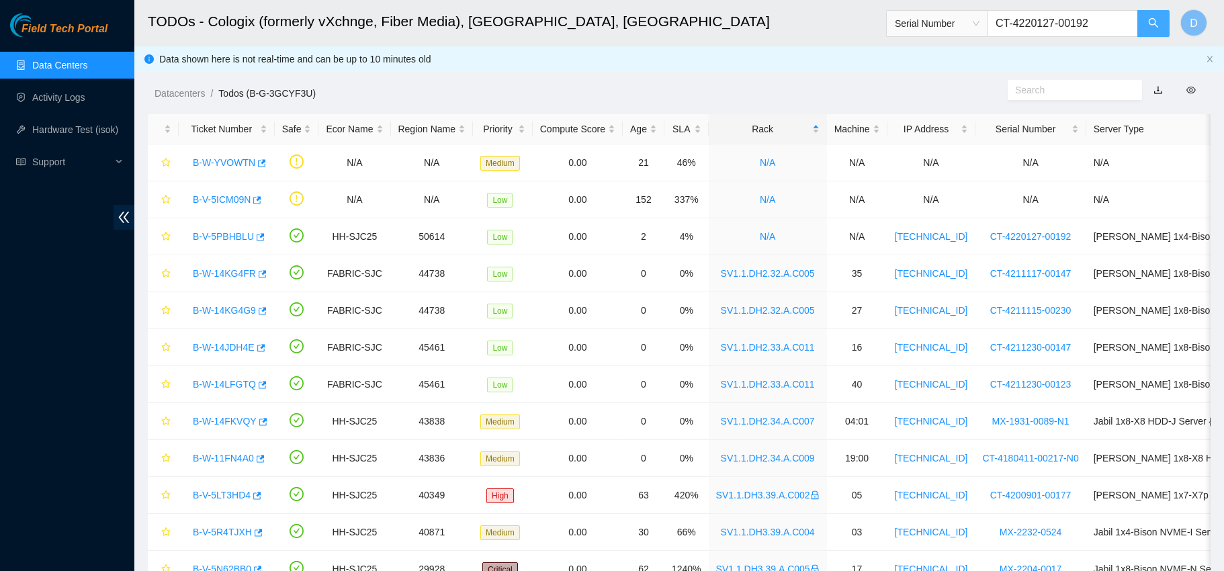
click at [1149, 14] on button "button" at bounding box center [1153, 23] width 32 height 27
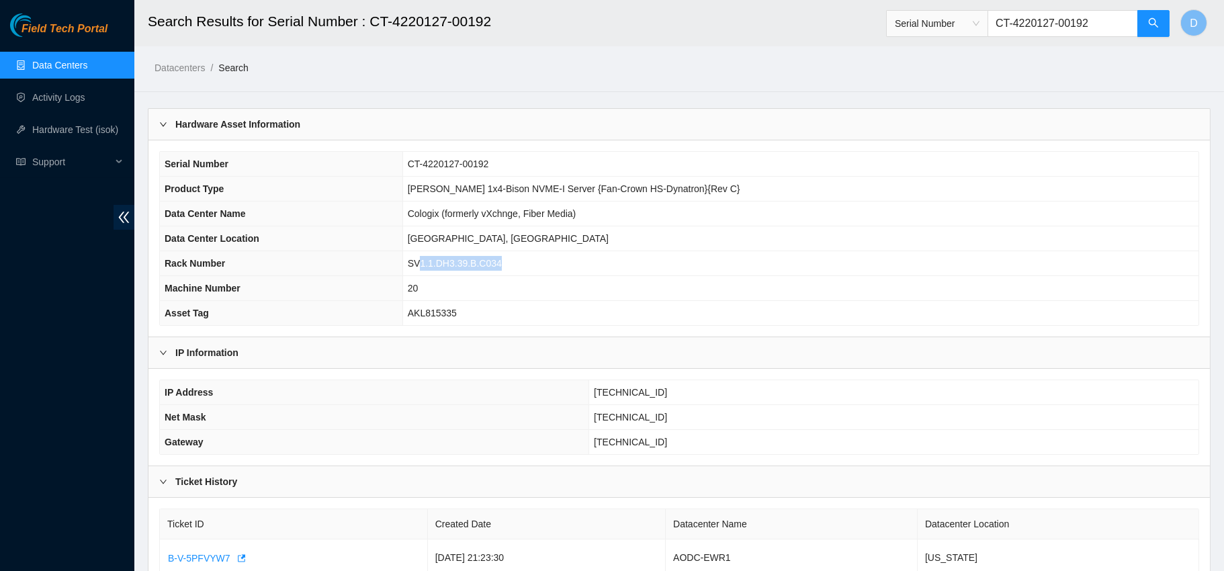
drag, startPoint x: 537, startPoint y: 259, endPoint x: 455, endPoint y: 258, distance: 81.3
click at [455, 258] on td "SV1.1.DH3.39.B.C034" at bounding box center [800, 263] width 796 height 25
click at [87, 67] on link "Data Centers" at bounding box center [59, 65] width 55 height 11
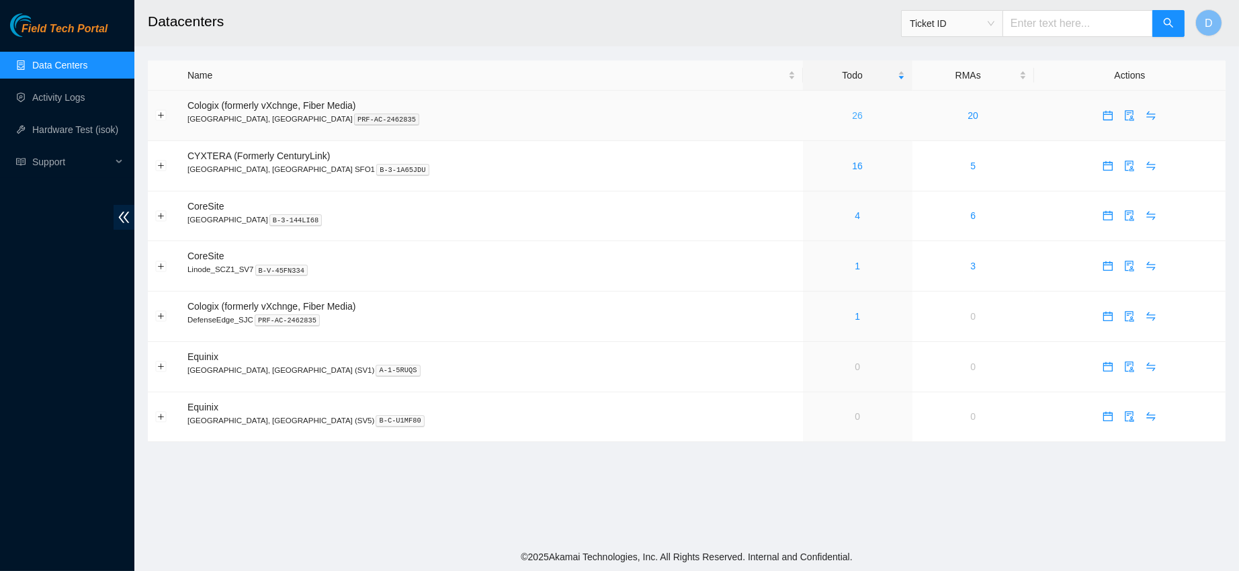
click at [852, 113] on link "26" at bounding box center [857, 115] width 11 height 11
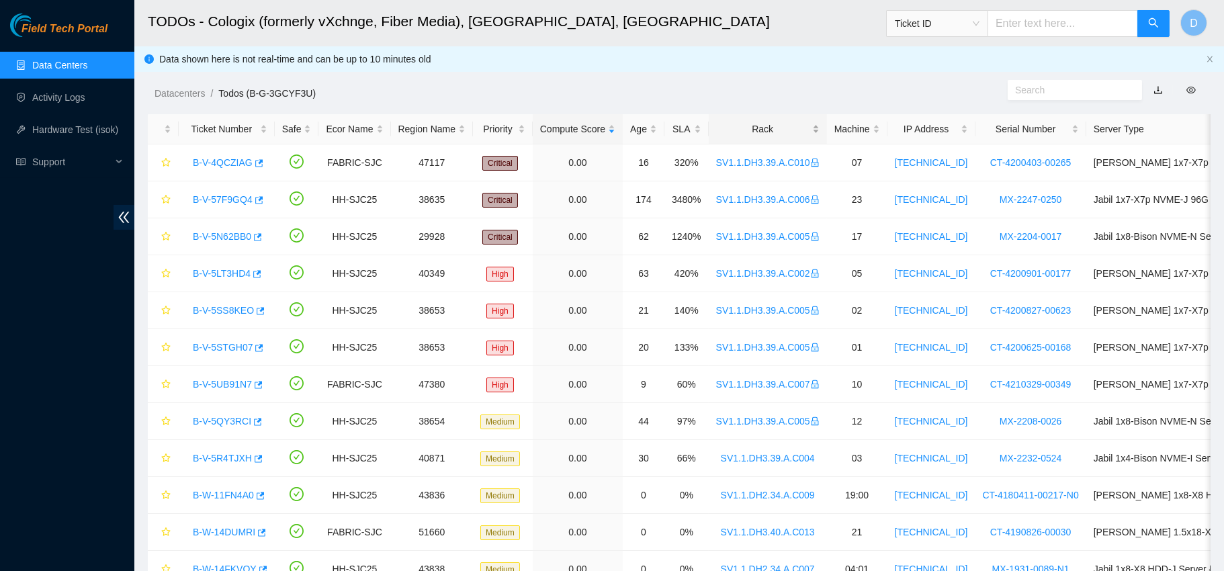
click at [726, 130] on div "Rack" at bounding box center [767, 129] width 103 height 15
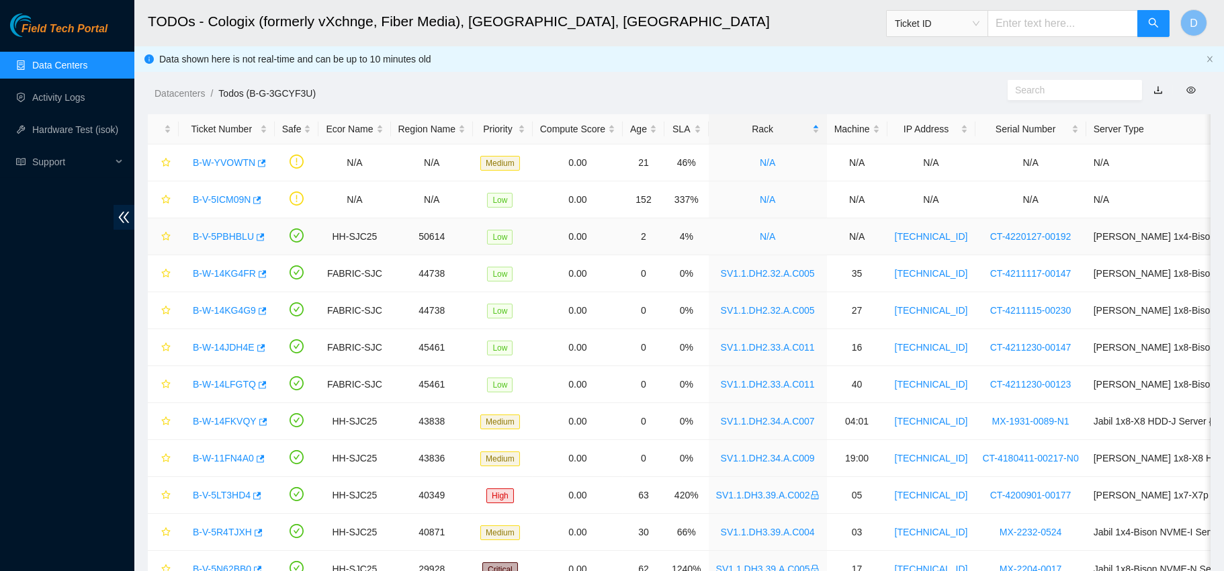
click at [232, 236] on link "B-V-5PBHBLU" at bounding box center [223, 236] width 61 height 11
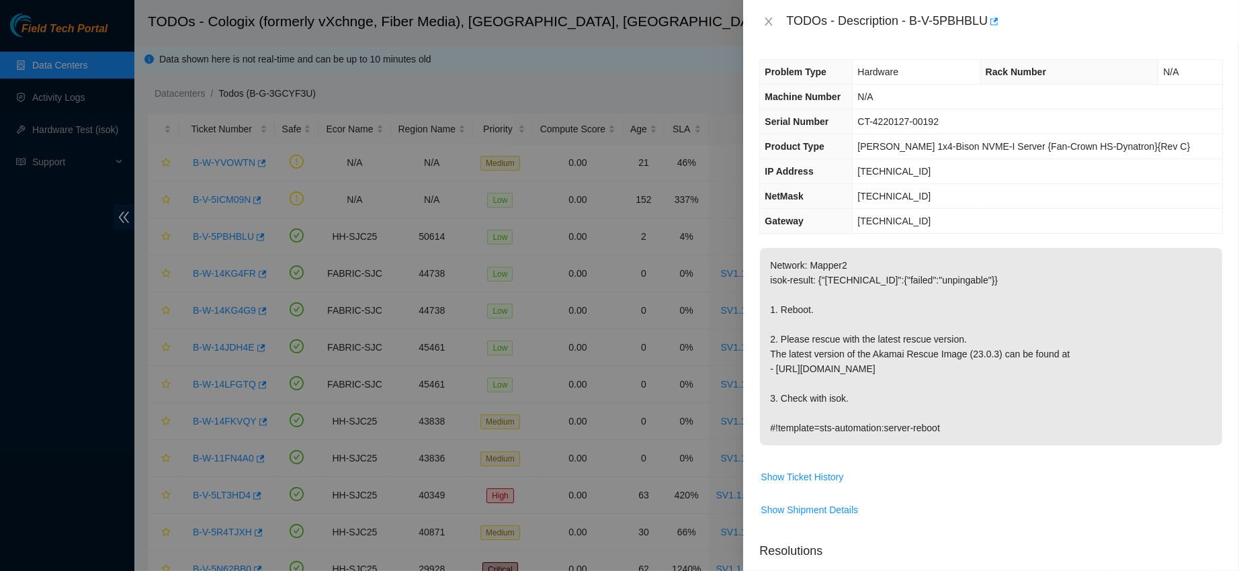
click at [893, 122] on span "CT-4220127-00192" at bounding box center [897, 121] width 81 height 11
click at [769, 24] on icon "close" at bounding box center [768, 21] width 11 height 11
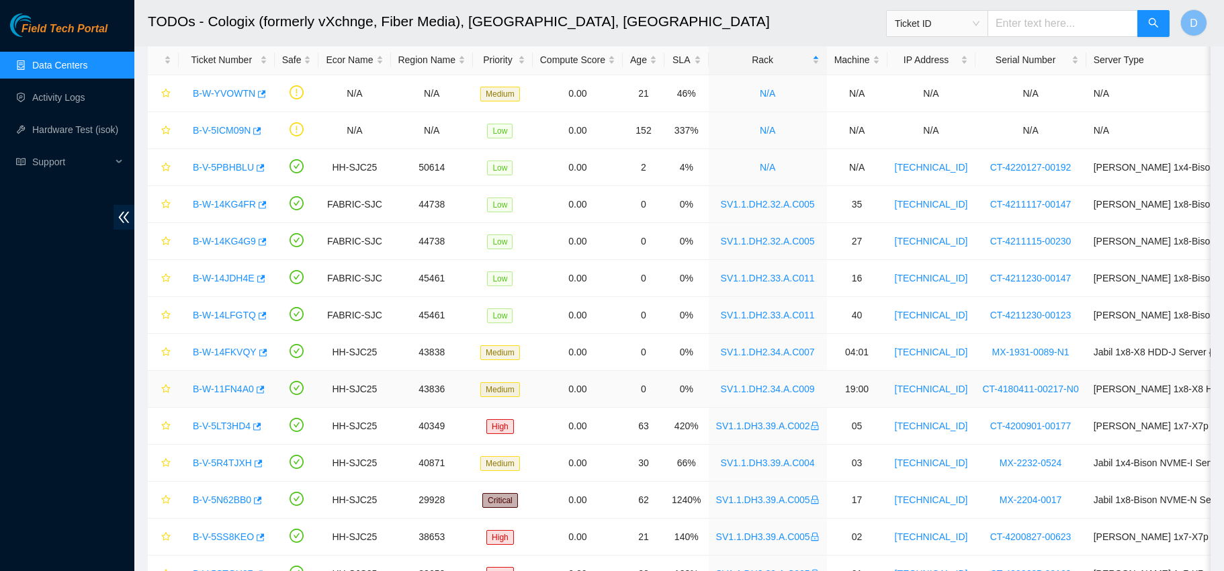
scroll to position [442, 0]
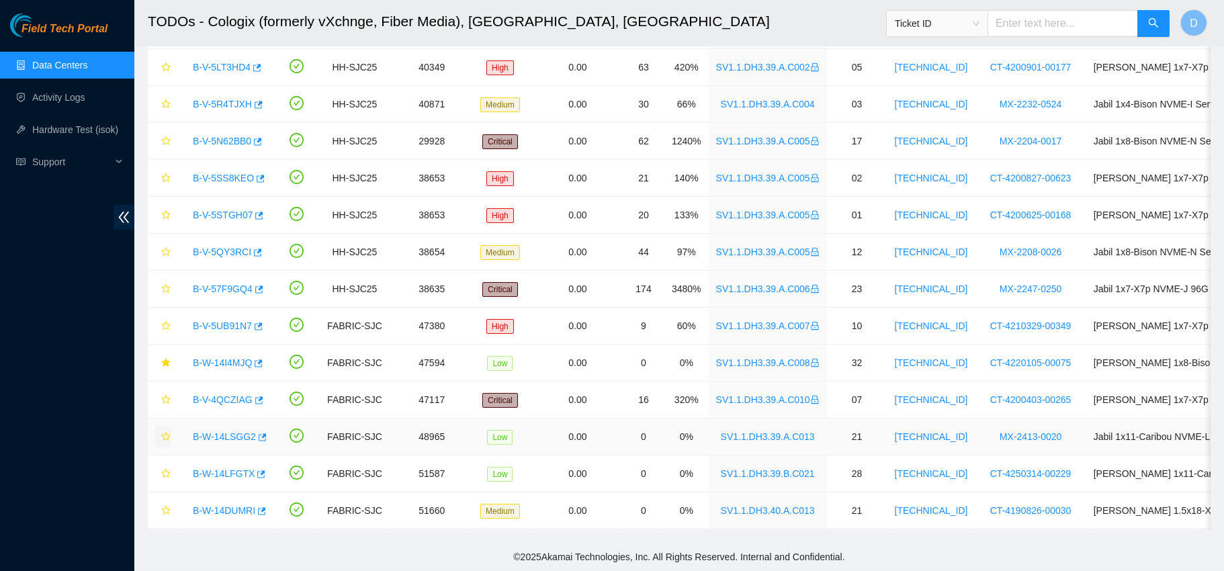
click at [165, 432] on icon "star" at bounding box center [165, 436] width 9 height 9
click at [165, 469] on icon "star" at bounding box center [165, 473] width 9 height 9
click at [164, 511] on td at bounding box center [163, 510] width 31 height 37
click at [165, 506] on icon "star" at bounding box center [165, 510] width 9 height 9
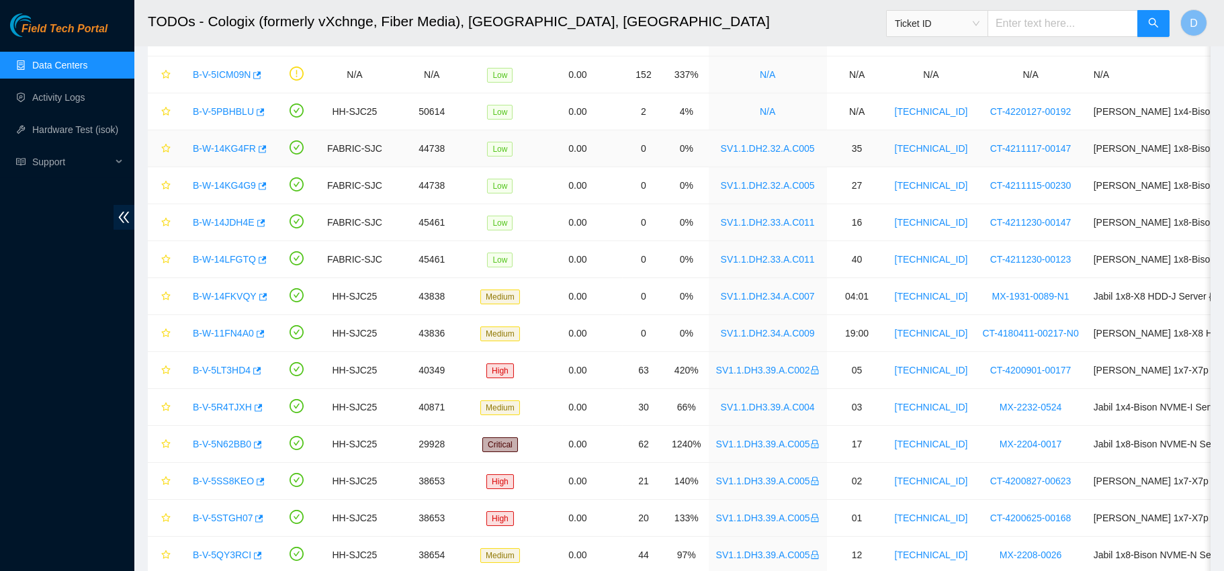
scroll to position [123, 0]
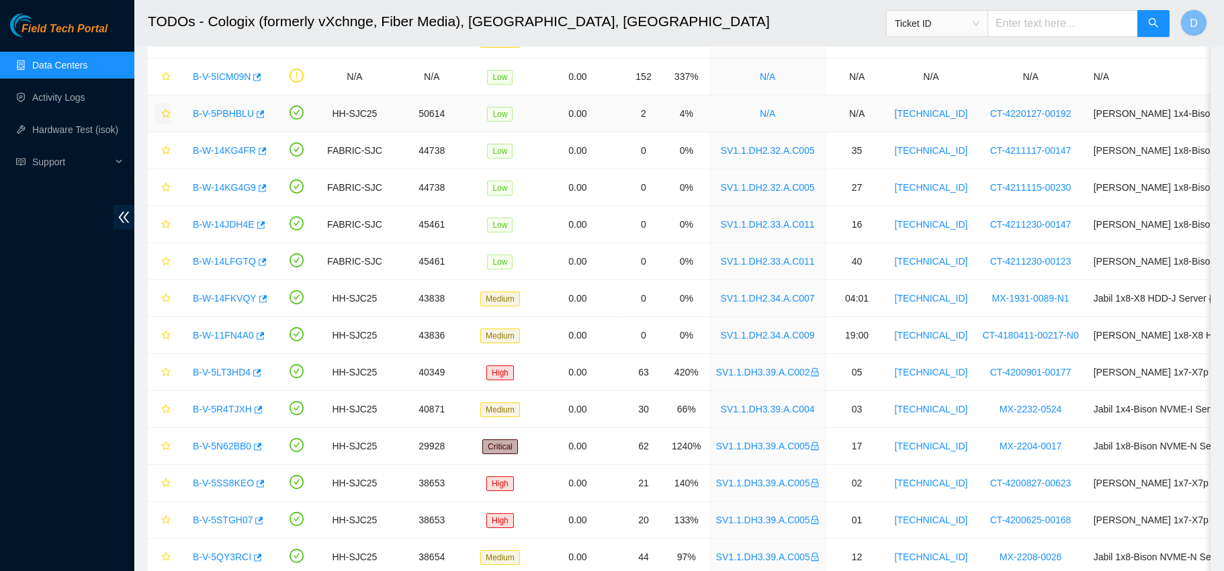
click at [165, 113] on icon "star" at bounding box center [165, 113] width 9 height 9
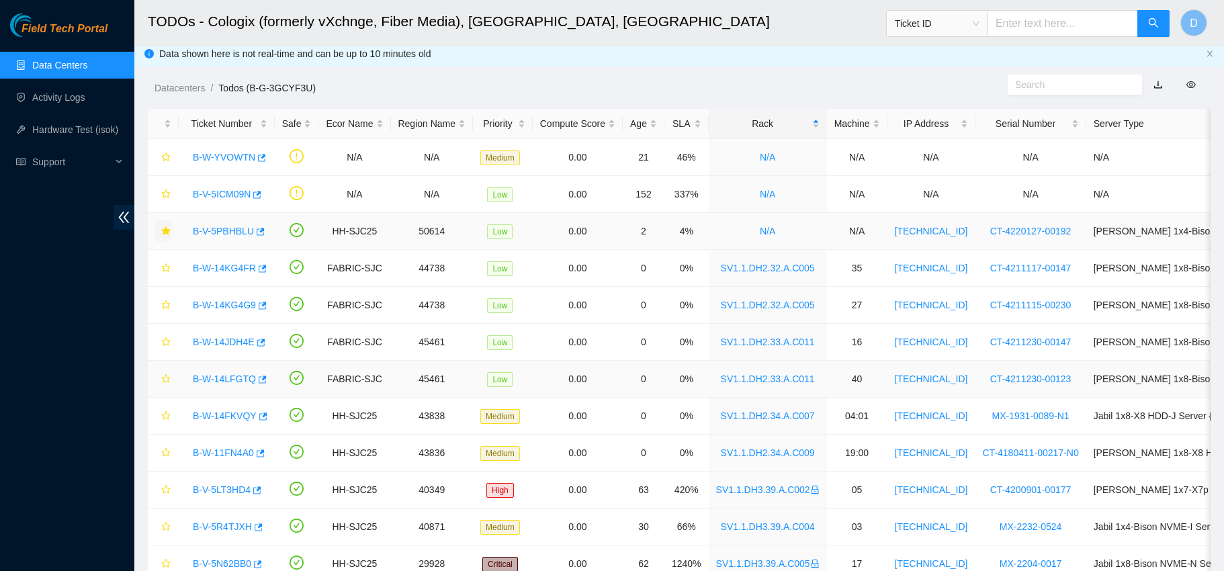
scroll to position [0, 0]
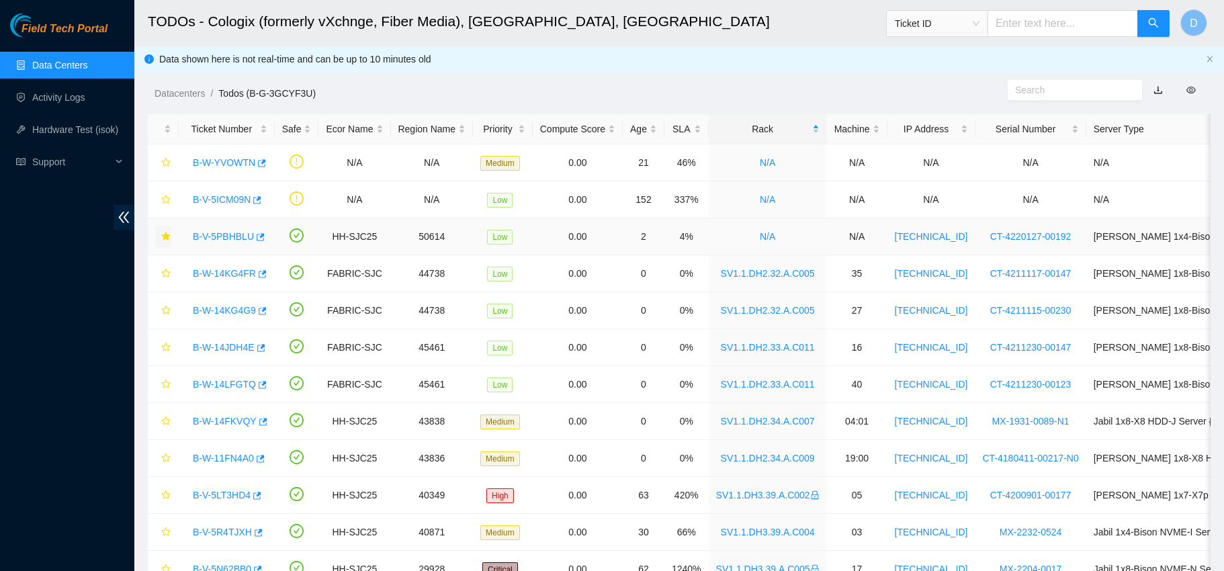
click at [87, 65] on link "Data Centers" at bounding box center [59, 65] width 55 height 11
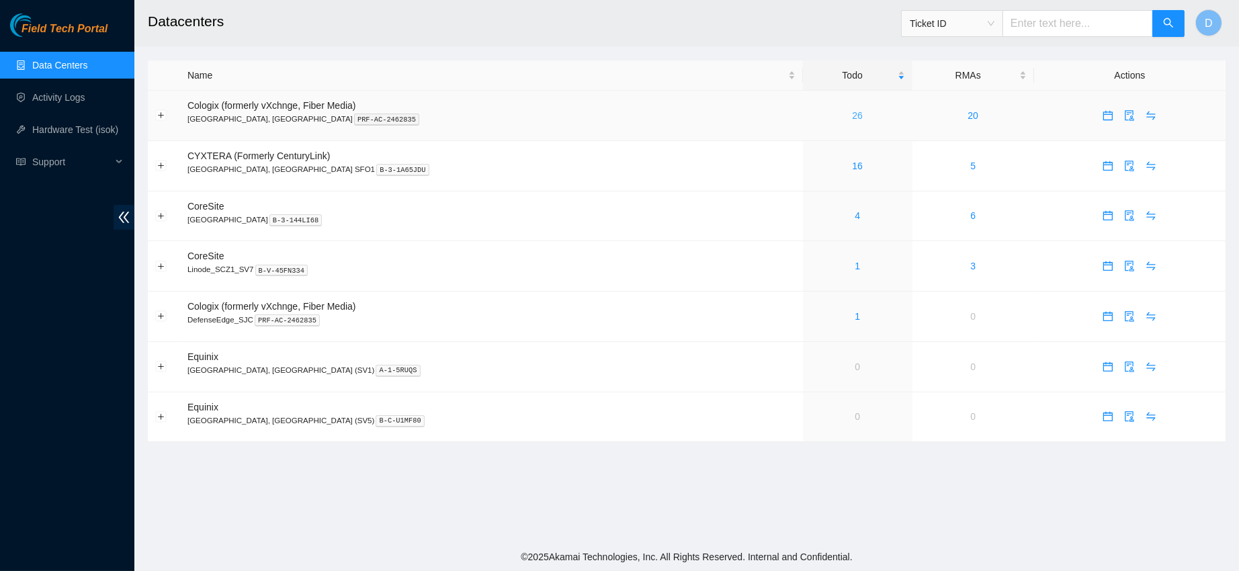
click at [852, 117] on link "26" at bounding box center [857, 115] width 11 height 11
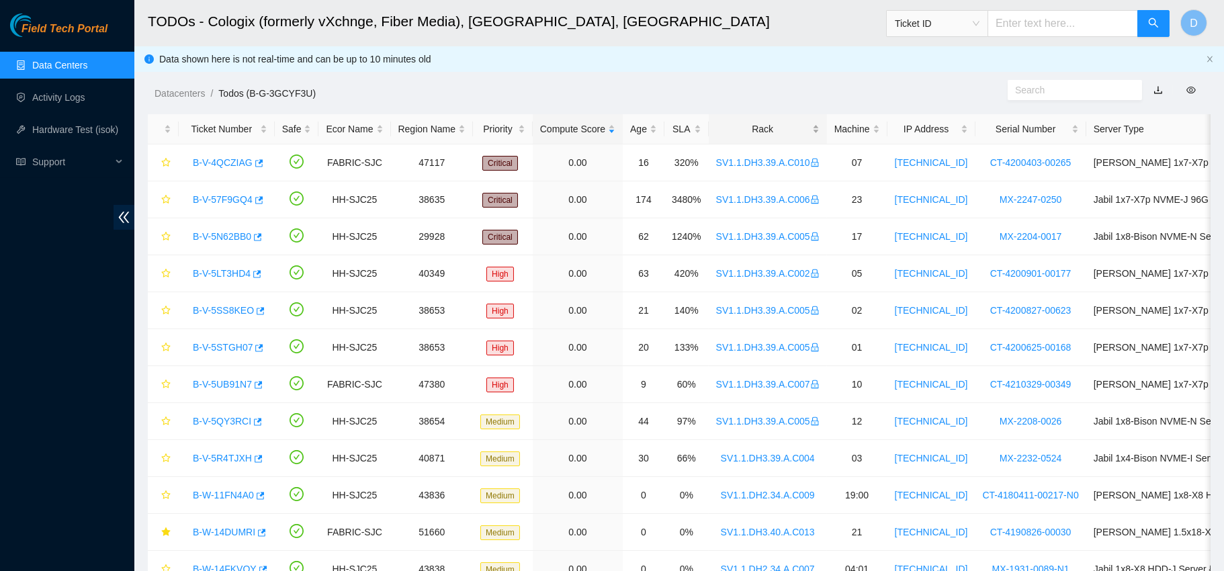
click at [779, 126] on div "Rack" at bounding box center [767, 129] width 103 height 15
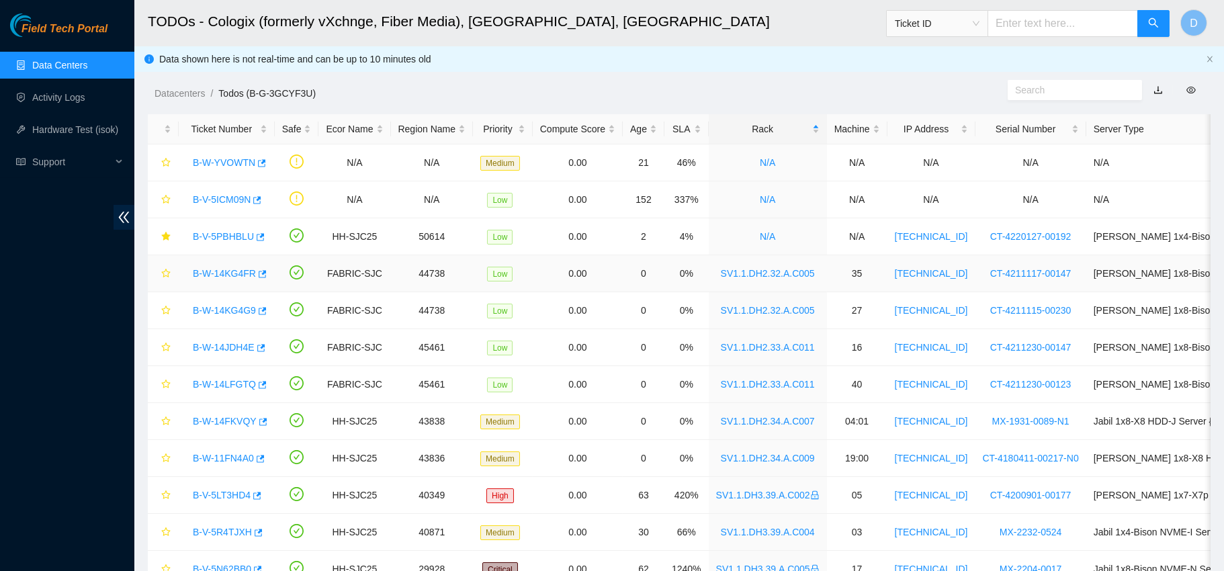
click at [234, 279] on div "B-W-14KG4FR" at bounding box center [226, 273] width 81 height 21
click at [233, 270] on link "B-W-14KG4FR" at bounding box center [224, 273] width 63 height 11
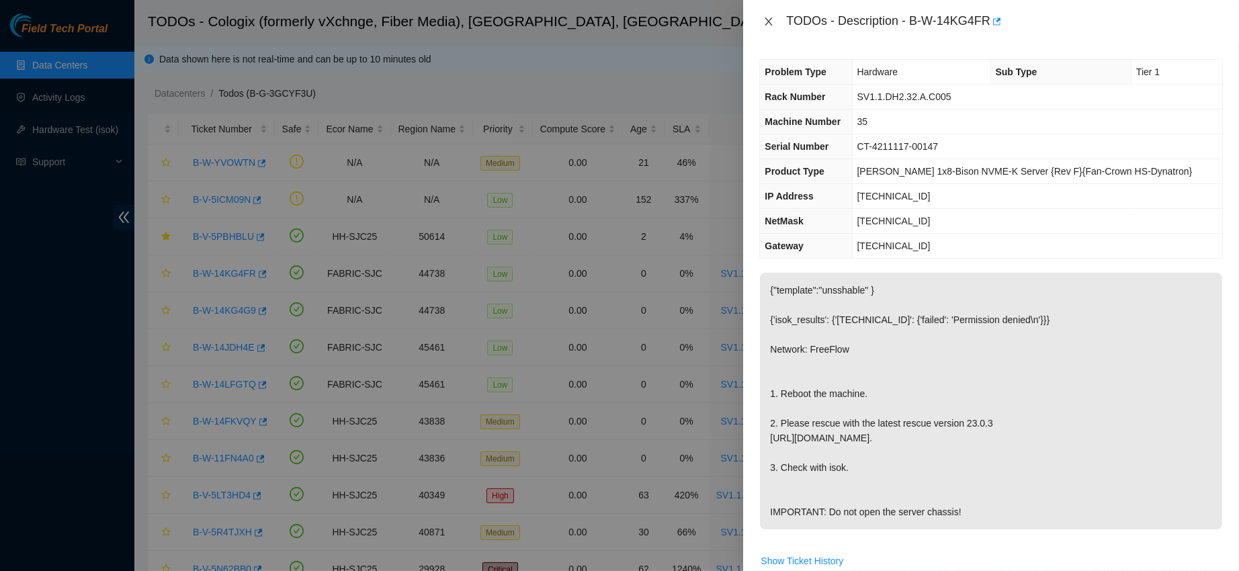
click at [773, 20] on icon "close" at bounding box center [768, 21] width 11 height 11
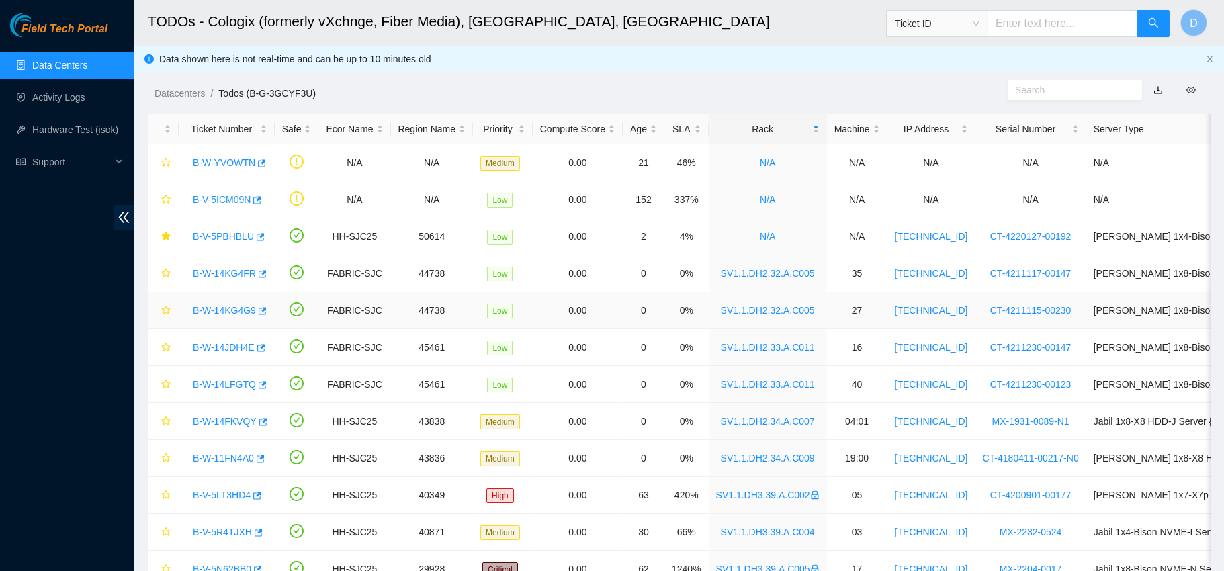
click at [222, 313] on link "B-W-14KG4G9" at bounding box center [224, 310] width 63 height 11
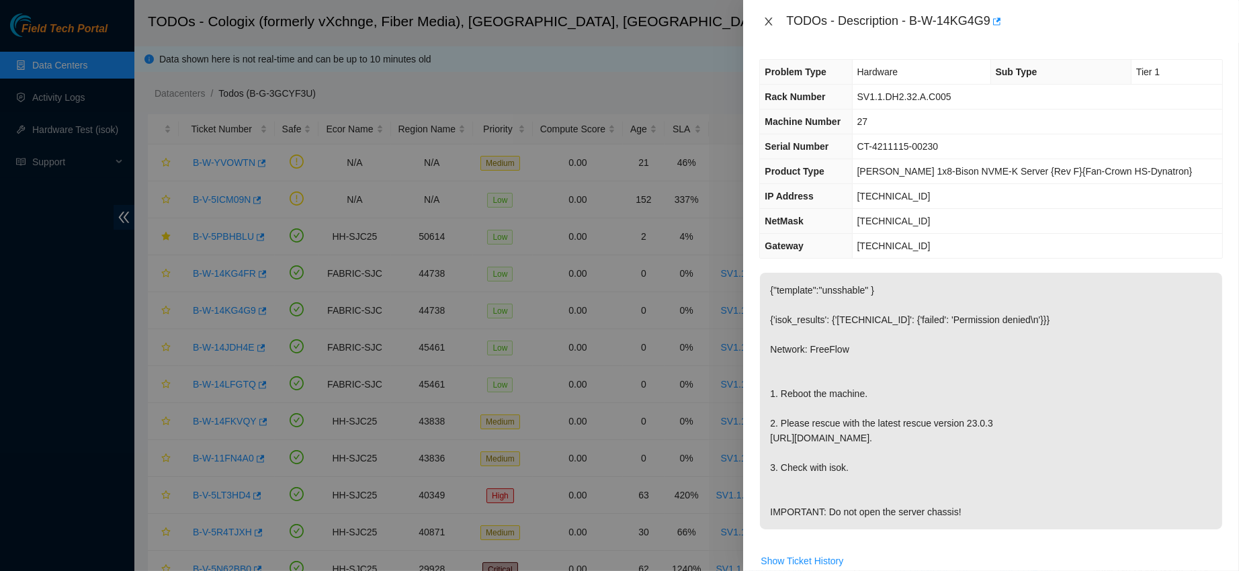
click at [777, 21] on button "Close" at bounding box center [768, 21] width 19 height 13
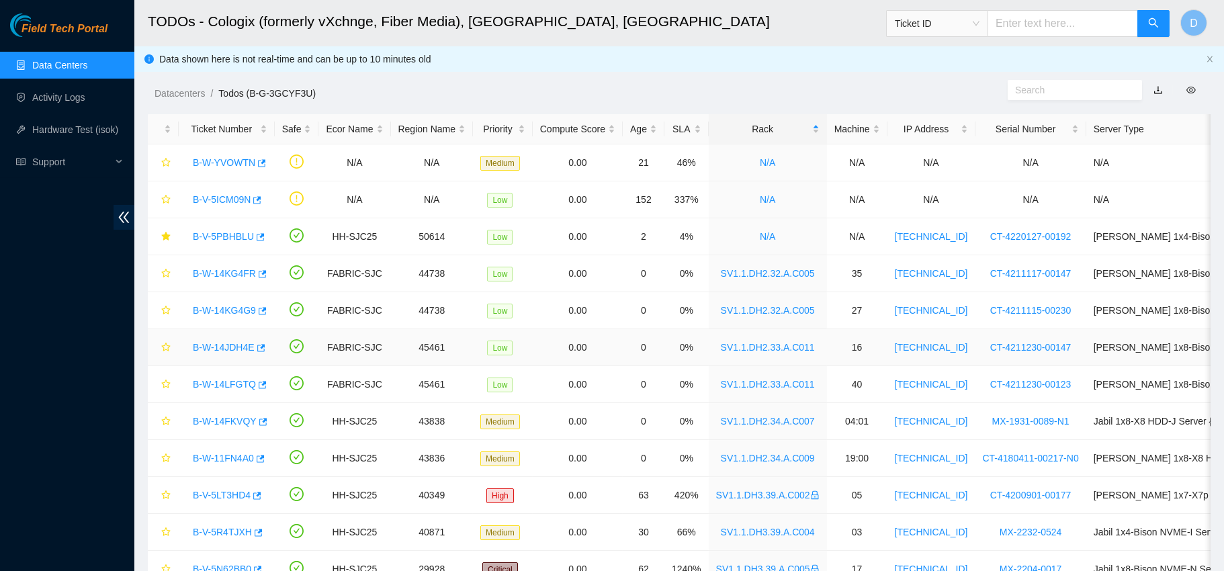
click at [230, 343] on link "B-W-14JDH4E" at bounding box center [224, 347] width 62 height 11
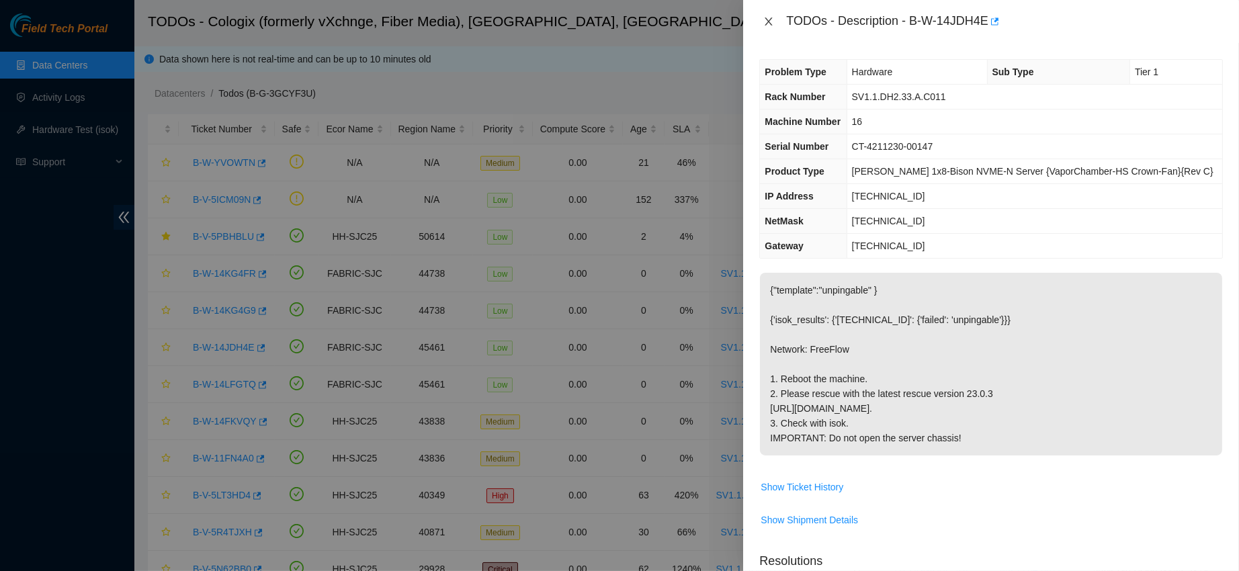
click at [768, 19] on icon "close" at bounding box center [768, 21] width 7 height 8
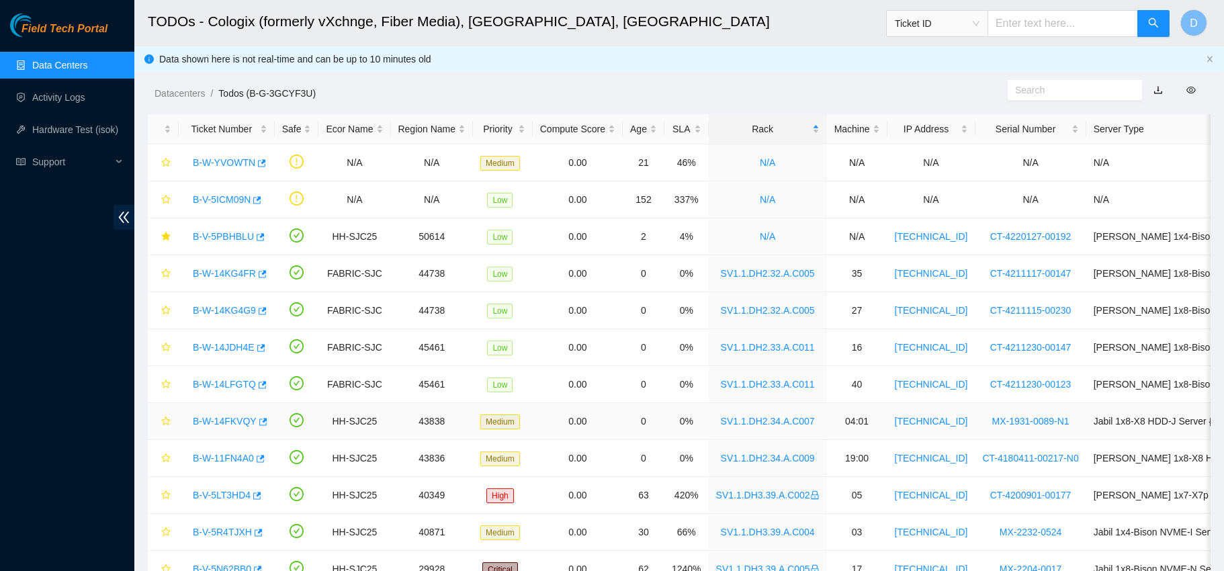
click at [230, 420] on link "B-W-14FKVQY" at bounding box center [225, 421] width 64 height 11
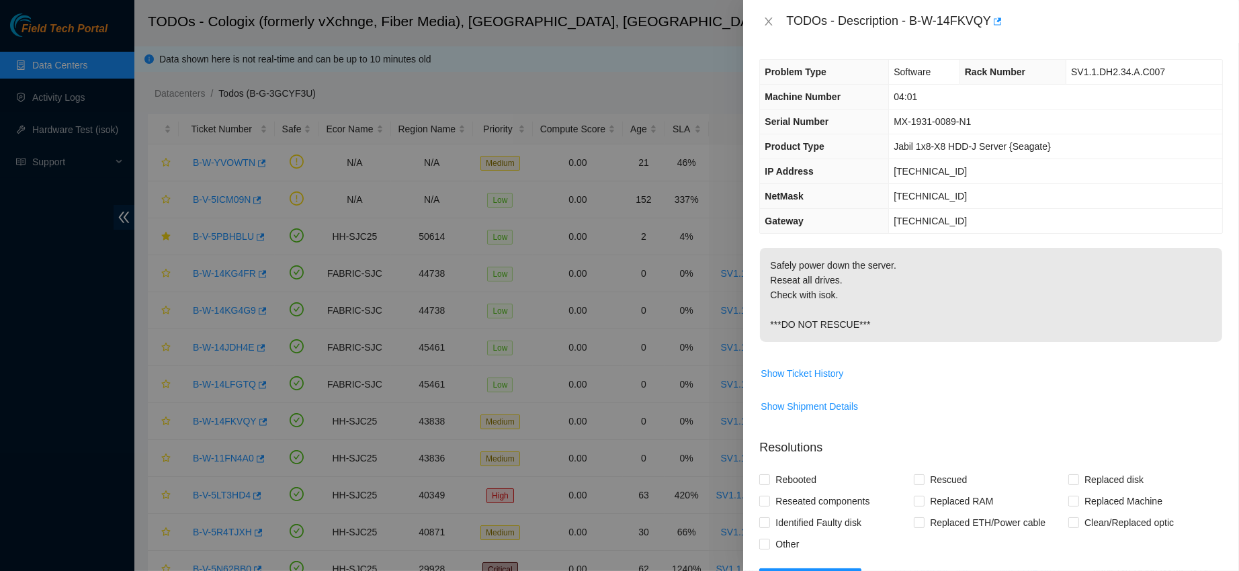
click at [764, 13] on div "TODOs - Description - B-W-14FKVQY" at bounding box center [990, 21] width 463 height 21
click at [766, 15] on button "Close" at bounding box center [768, 21] width 19 height 13
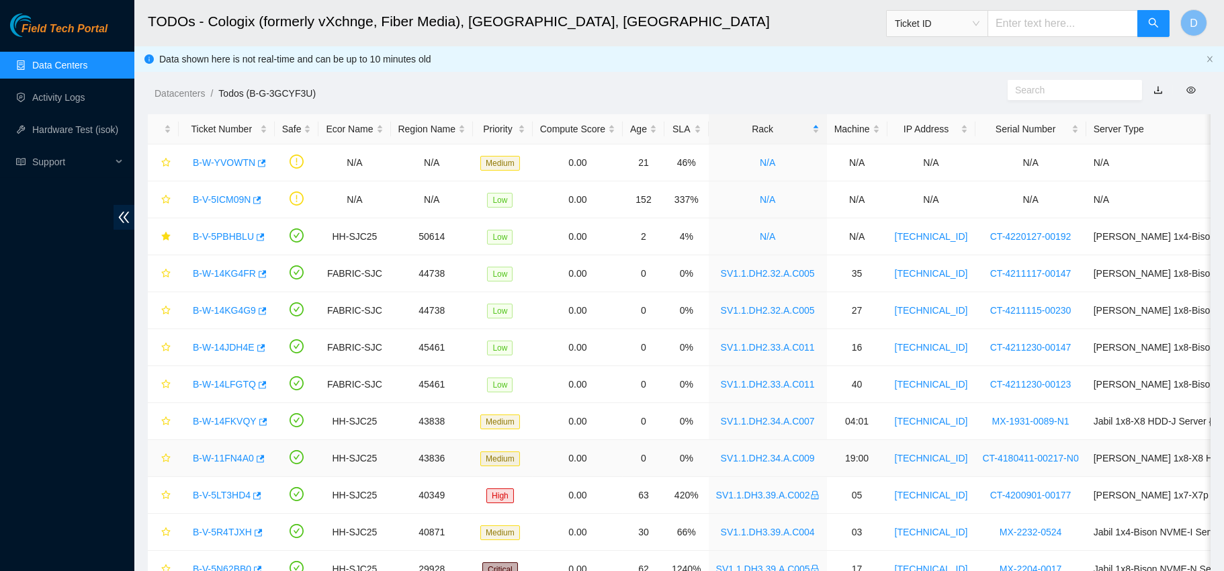
click at [217, 458] on link "B-W-11FN4A0" at bounding box center [223, 458] width 61 height 11
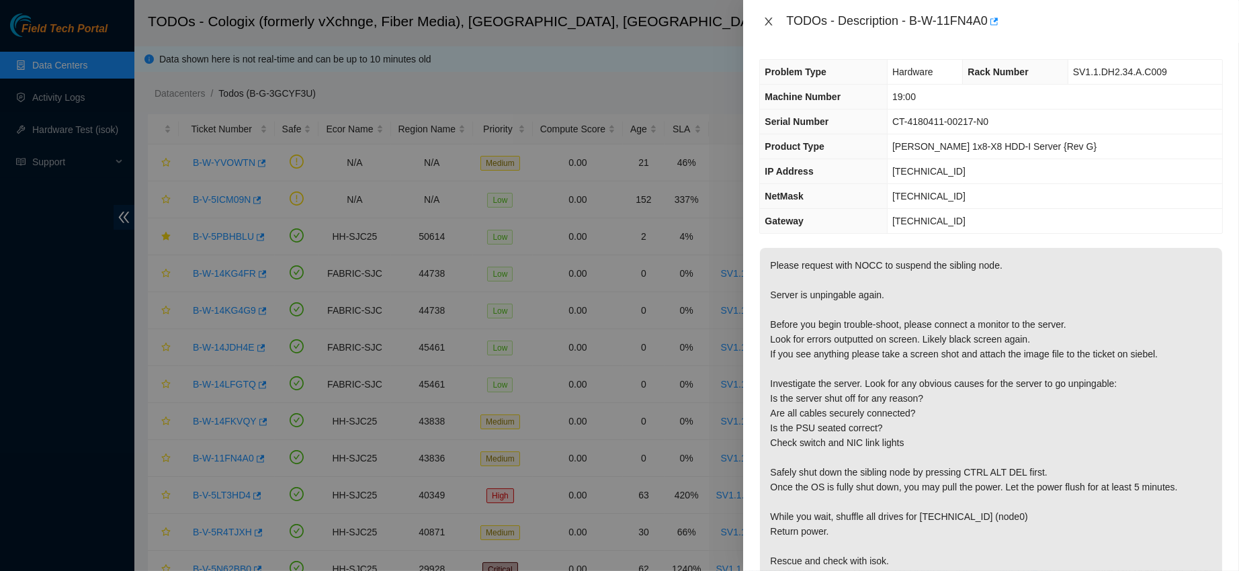
click at [764, 18] on icon "close" at bounding box center [768, 21] width 11 height 11
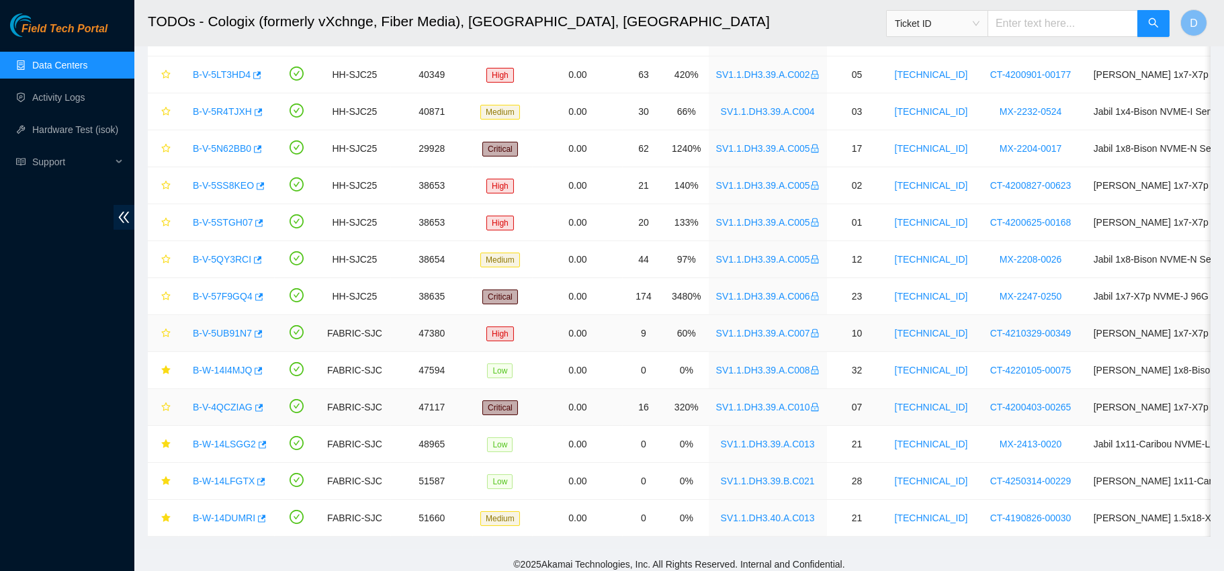
scroll to position [422, 0]
click at [203, 443] on link "B-W-14LSGG2" at bounding box center [224, 442] width 63 height 11
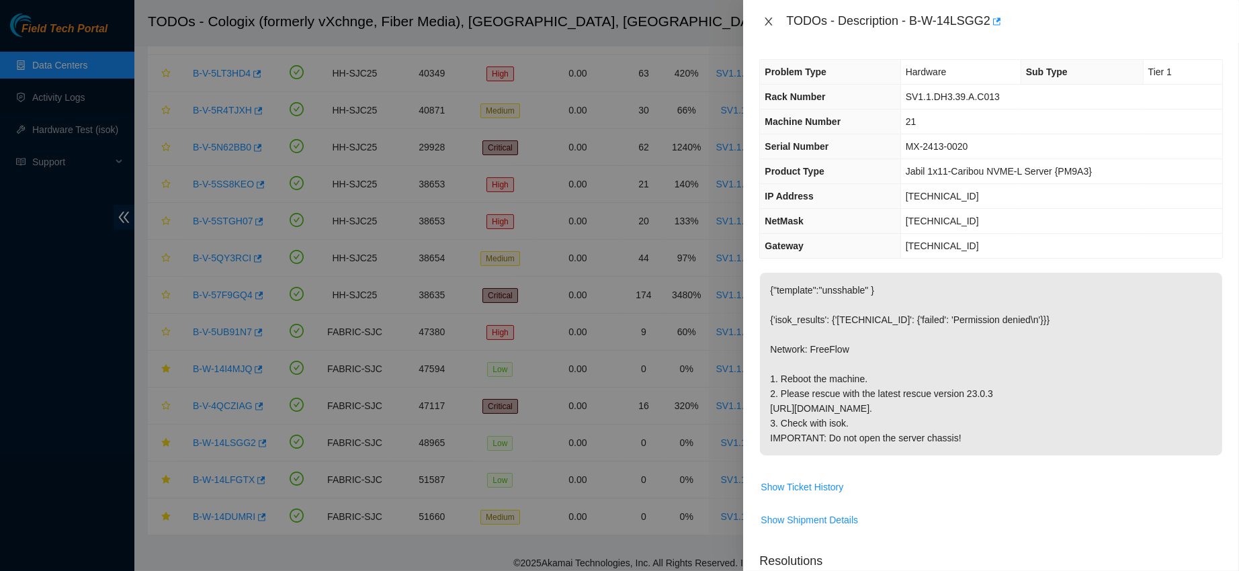
click at [773, 17] on icon "close" at bounding box center [768, 21] width 11 height 11
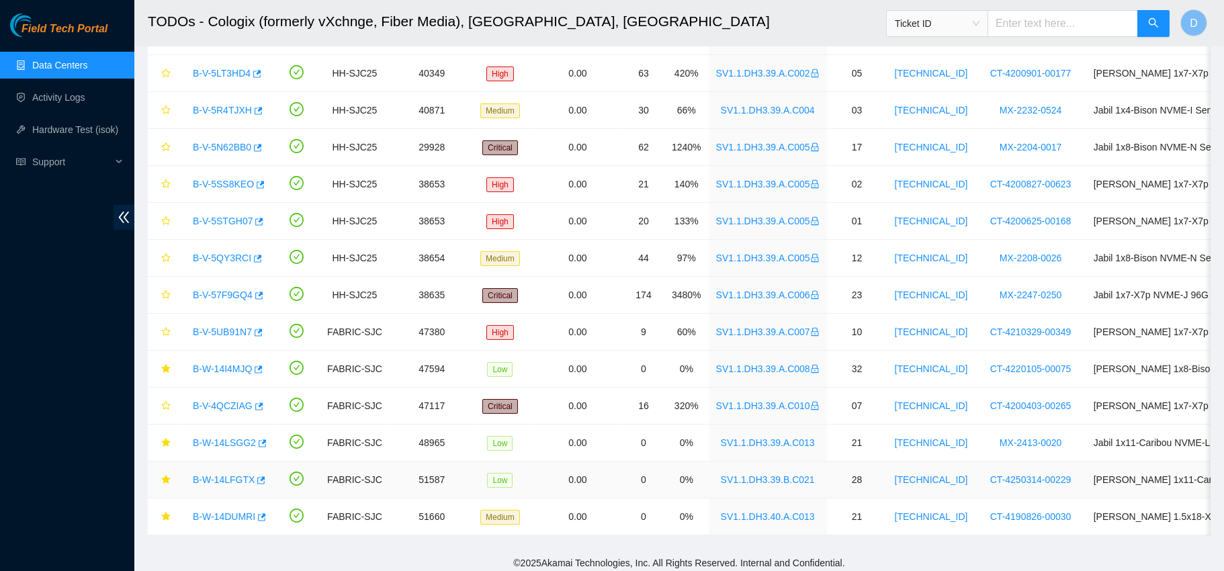
click at [214, 481] on link "B-W-14LFGTX" at bounding box center [224, 479] width 62 height 11
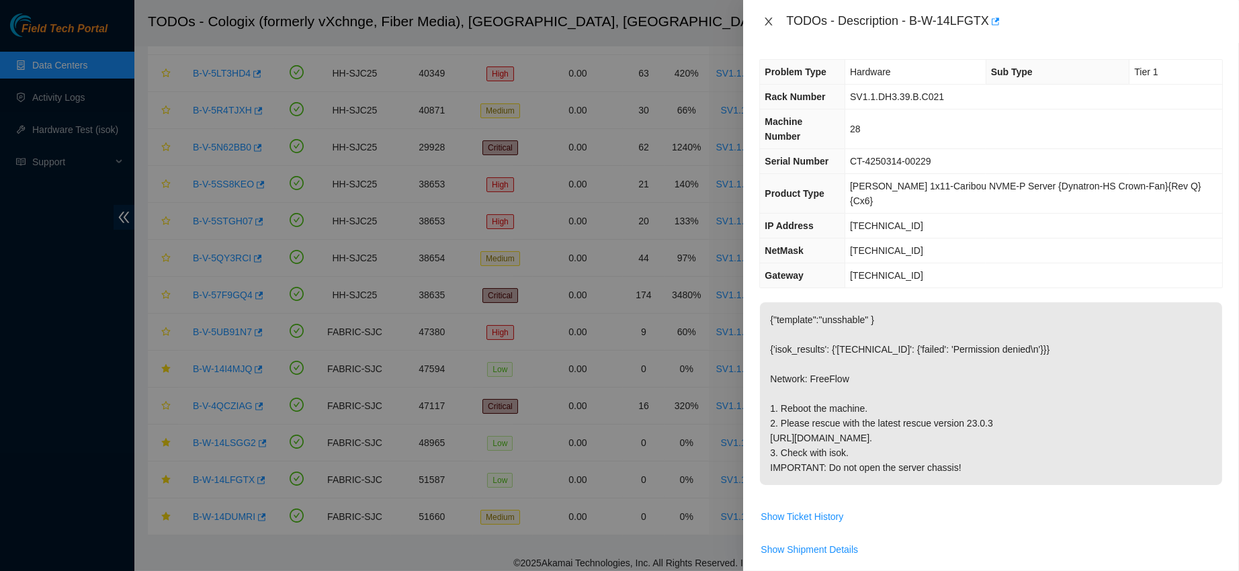
click at [768, 24] on icon "close" at bounding box center [768, 21] width 11 height 11
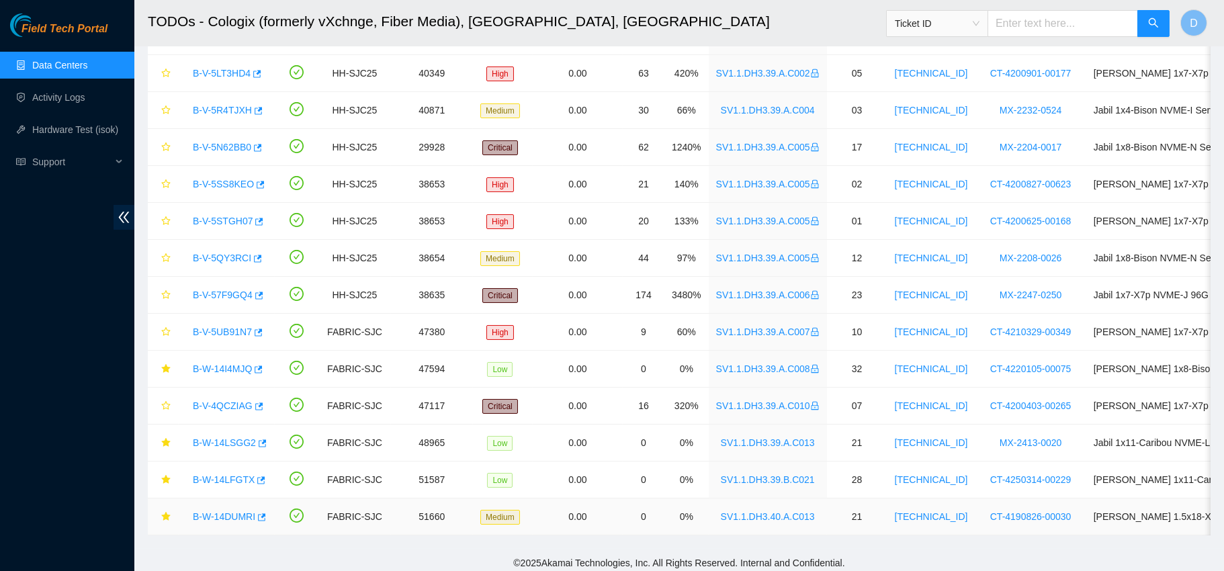
click at [227, 514] on link "B-W-14DUMRI" at bounding box center [224, 516] width 62 height 11
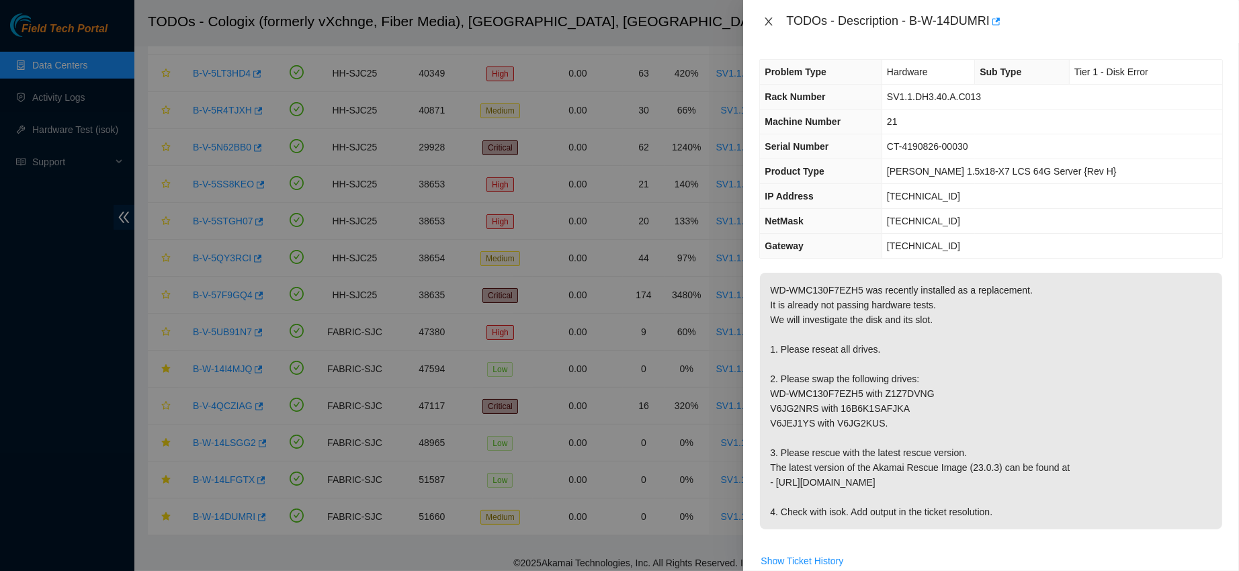
click at [768, 17] on icon "close" at bounding box center [768, 21] width 11 height 11
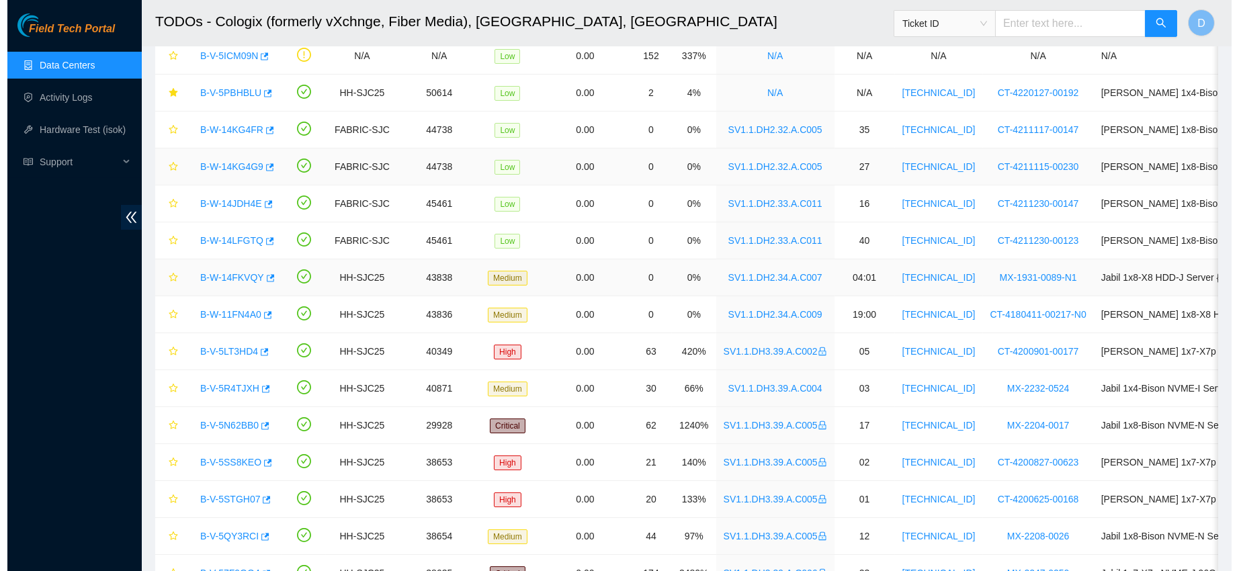
scroll to position [134, 0]
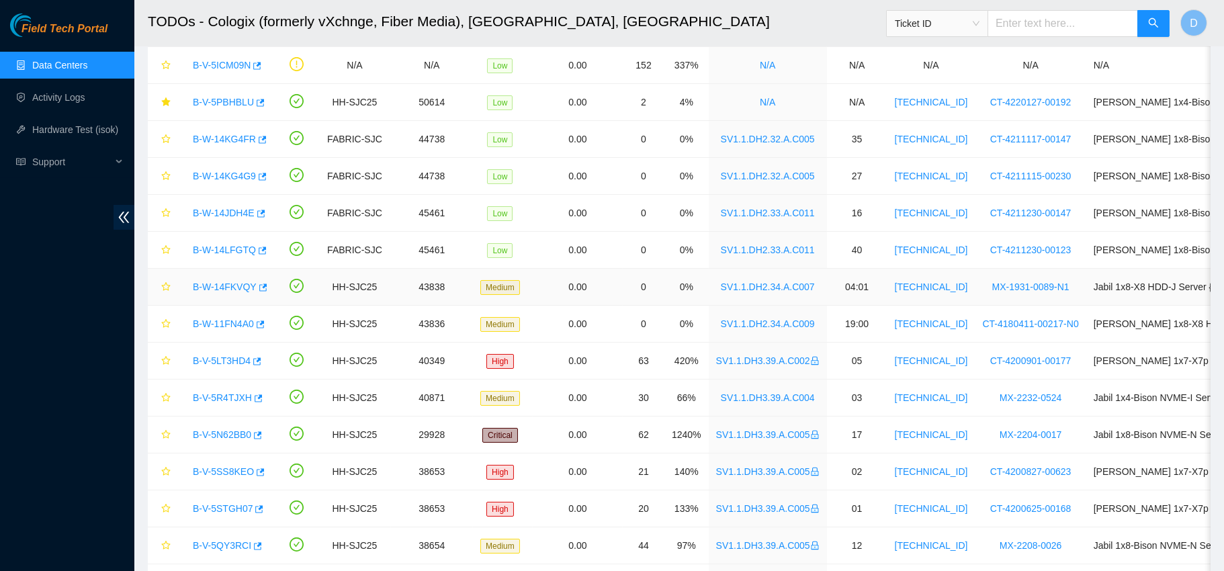
click at [216, 290] on link "B-W-14FKVQY" at bounding box center [225, 286] width 64 height 11
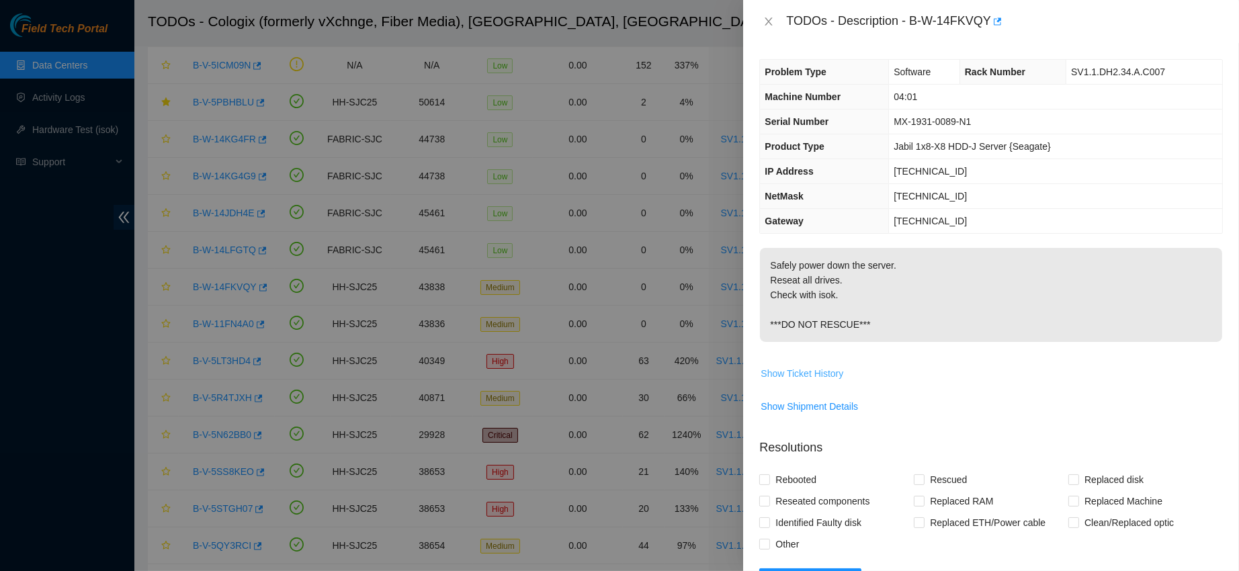
click at [805, 369] on span "Show Ticket History" at bounding box center [801, 373] width 83 height 15
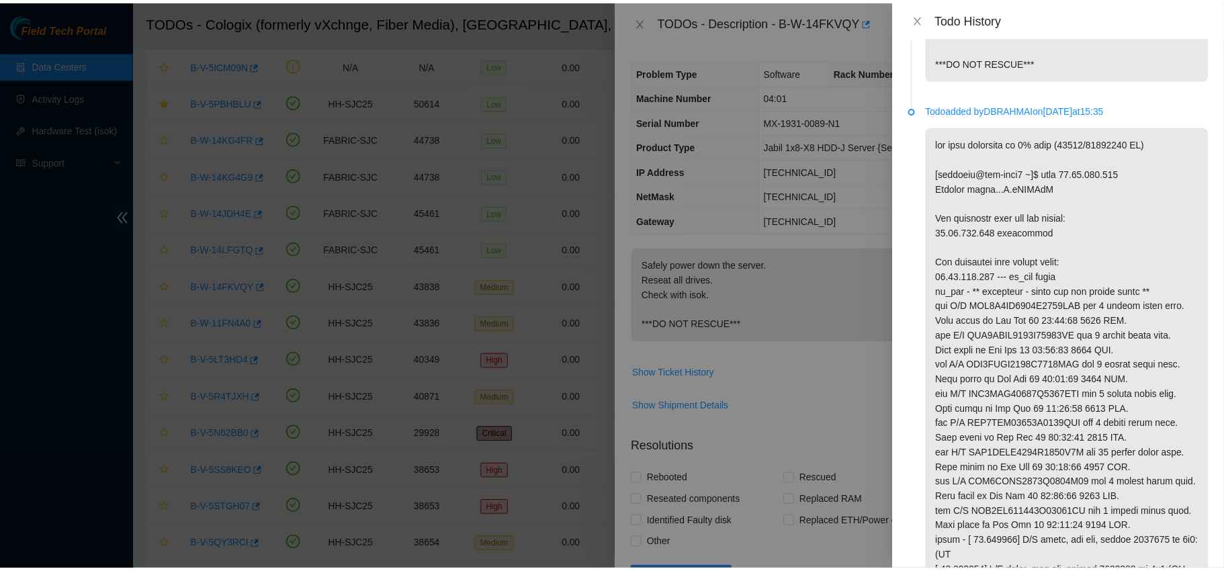
scroll to position [0, 0]
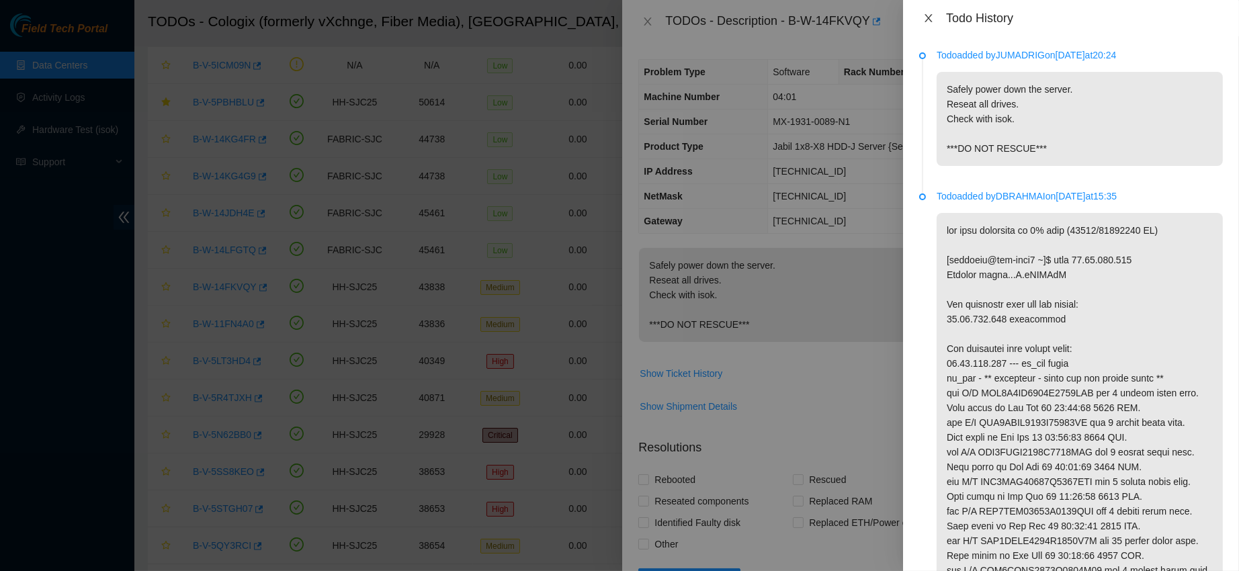
click at [924, 17] on icon "close" at bounding box center [928, 18] width 11 height 11
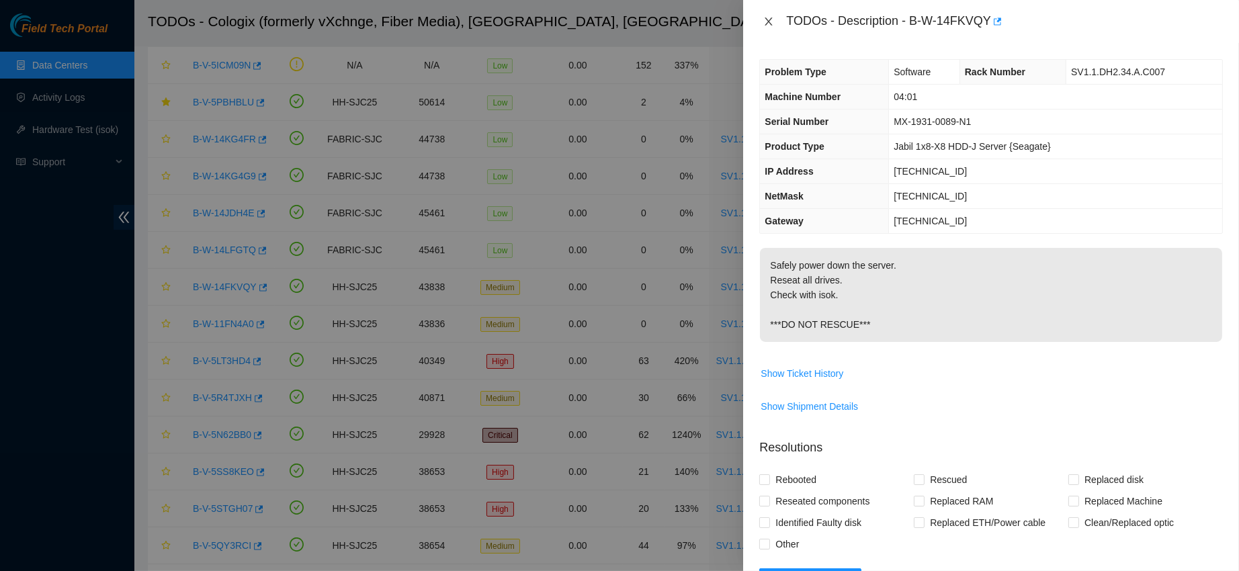
click at [765, 19] on icon "close" at bounding box center [768, 21] width 11 height 11
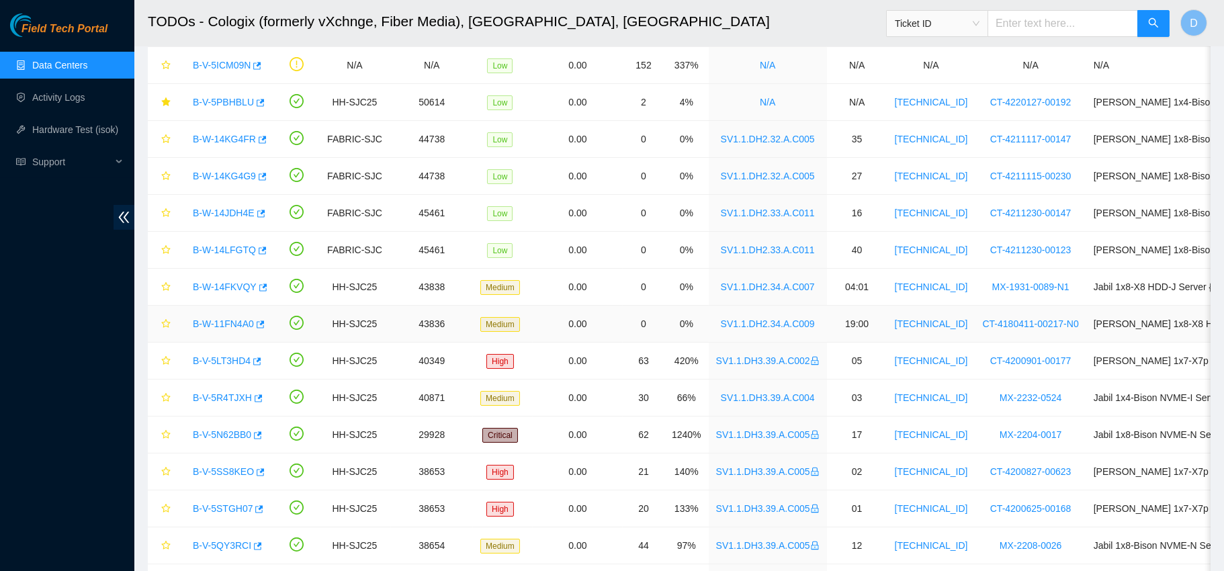
click at [232, 323] on link "B-W-11FN4A0" at bounding box center [223, 323] width 61 height 11
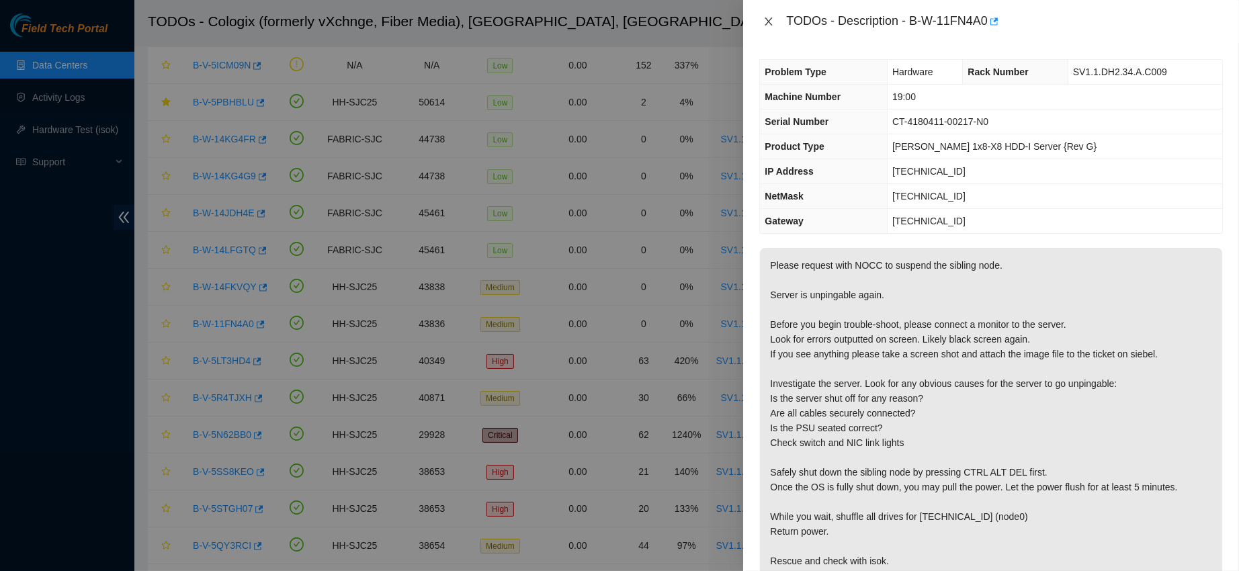
click at [767, 21] on icon "close" at bounding box center [768, 21] width 11 height 11
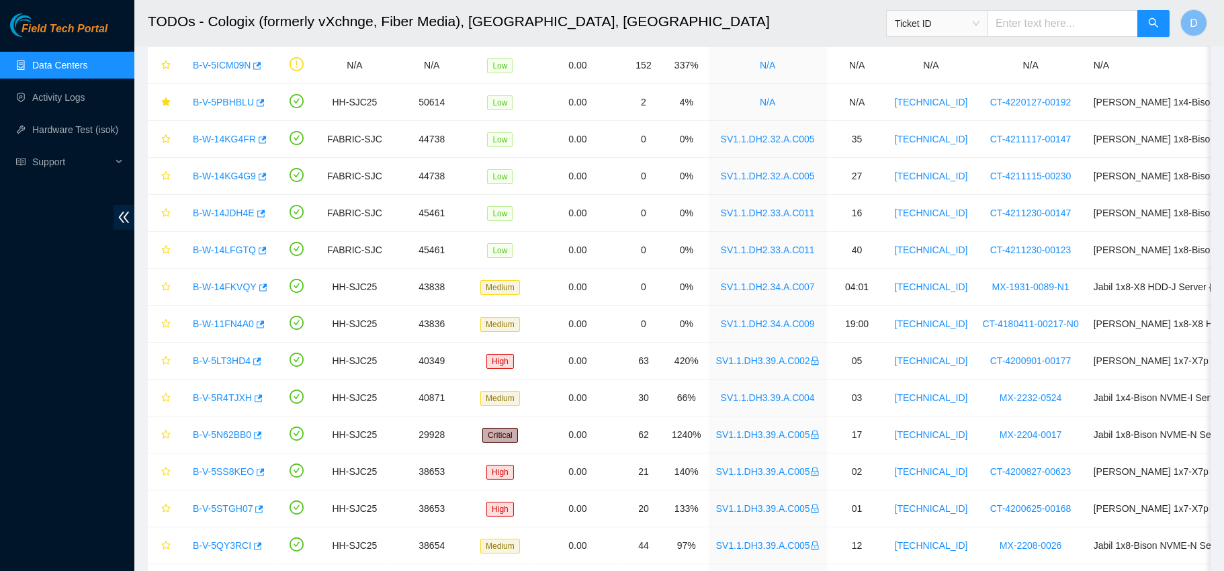
click at [87, 65] on link "Data Centers" at bounding box center [59, 65] width 55 height 11
